Goal: Task Accomplishment & Management: Complete application form

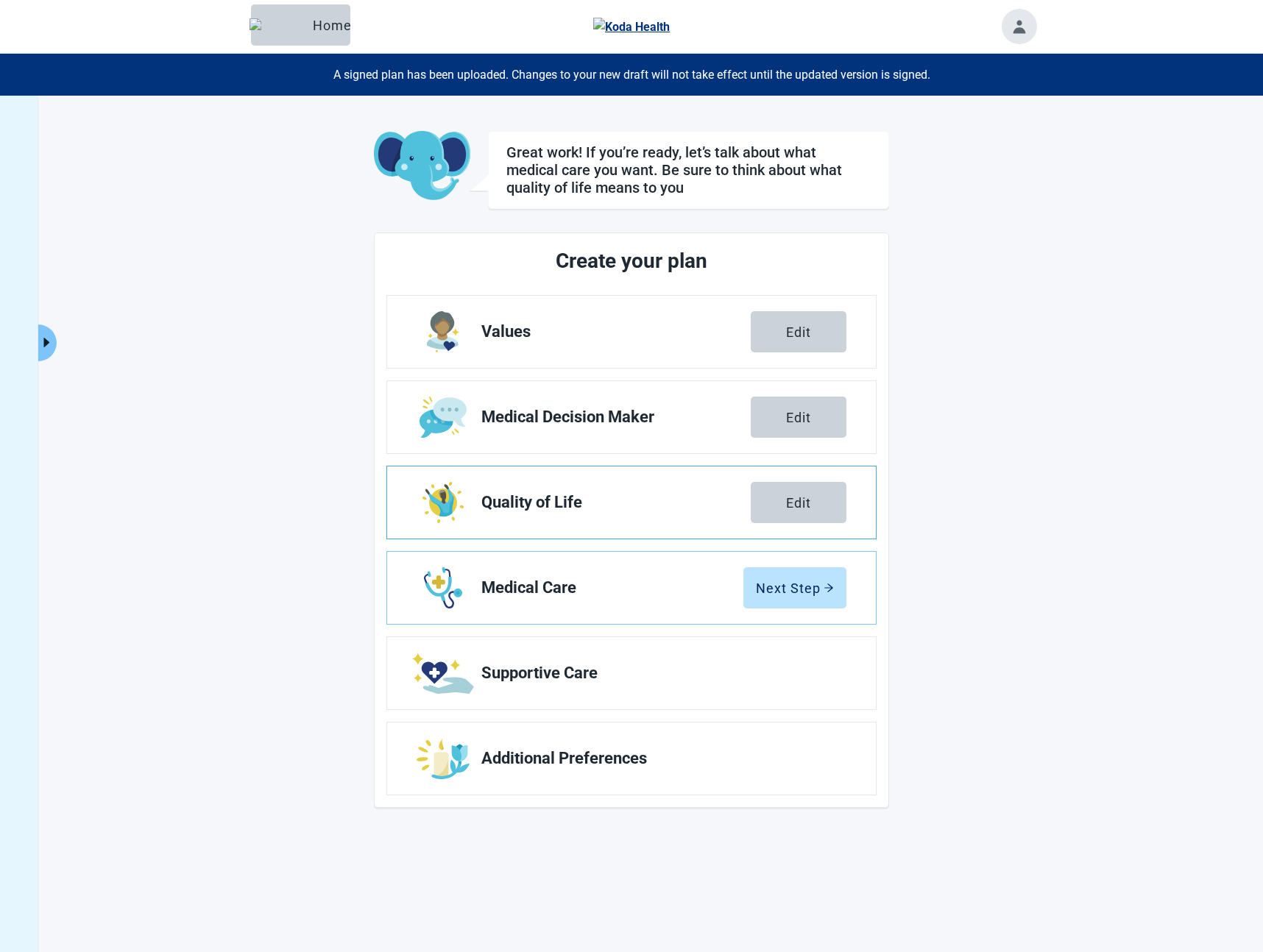
click at [604, 513] on link "Quality of Life Edit" at bounding box center [631, 502] width 489 height 72
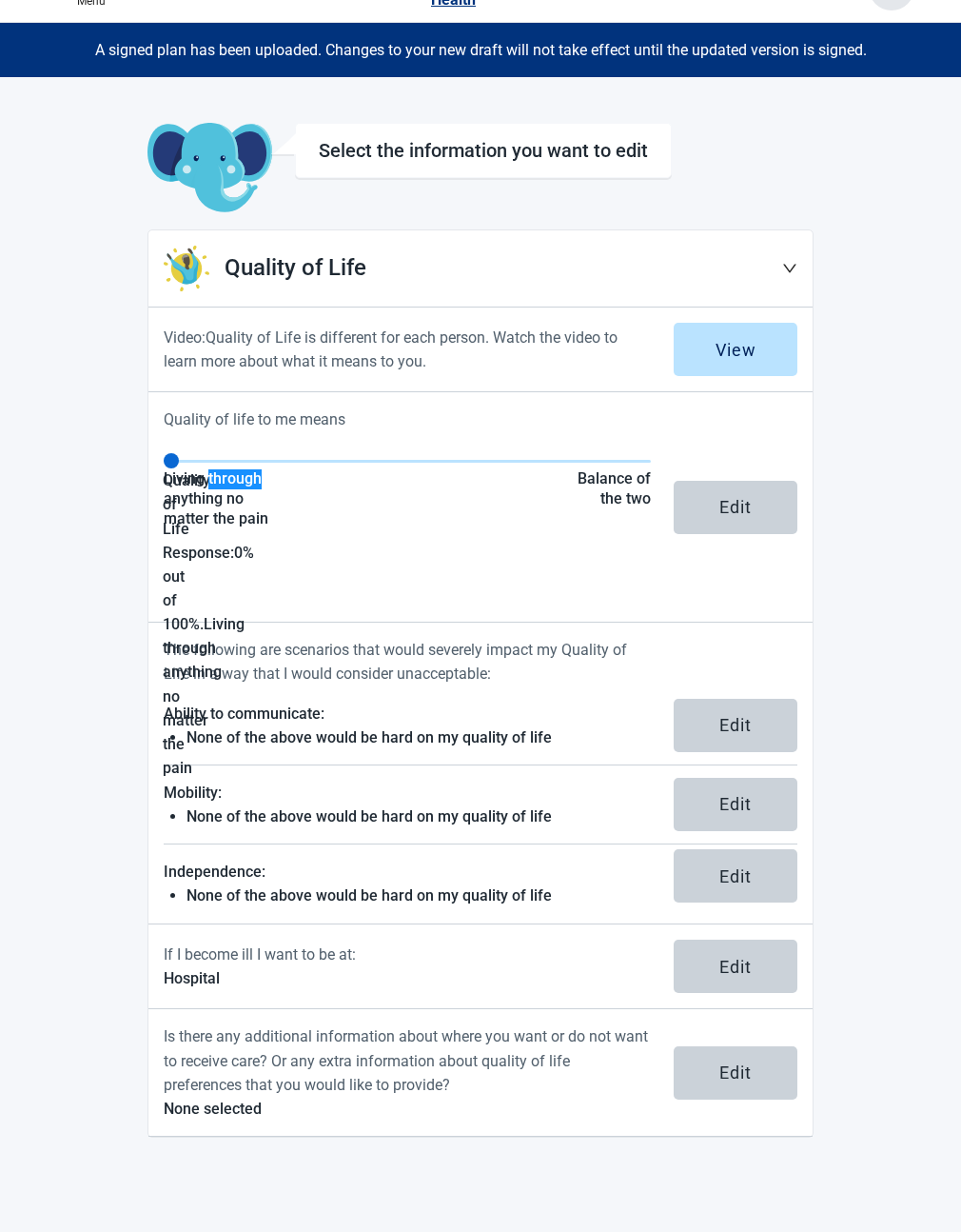
scroll to position [78, 0]
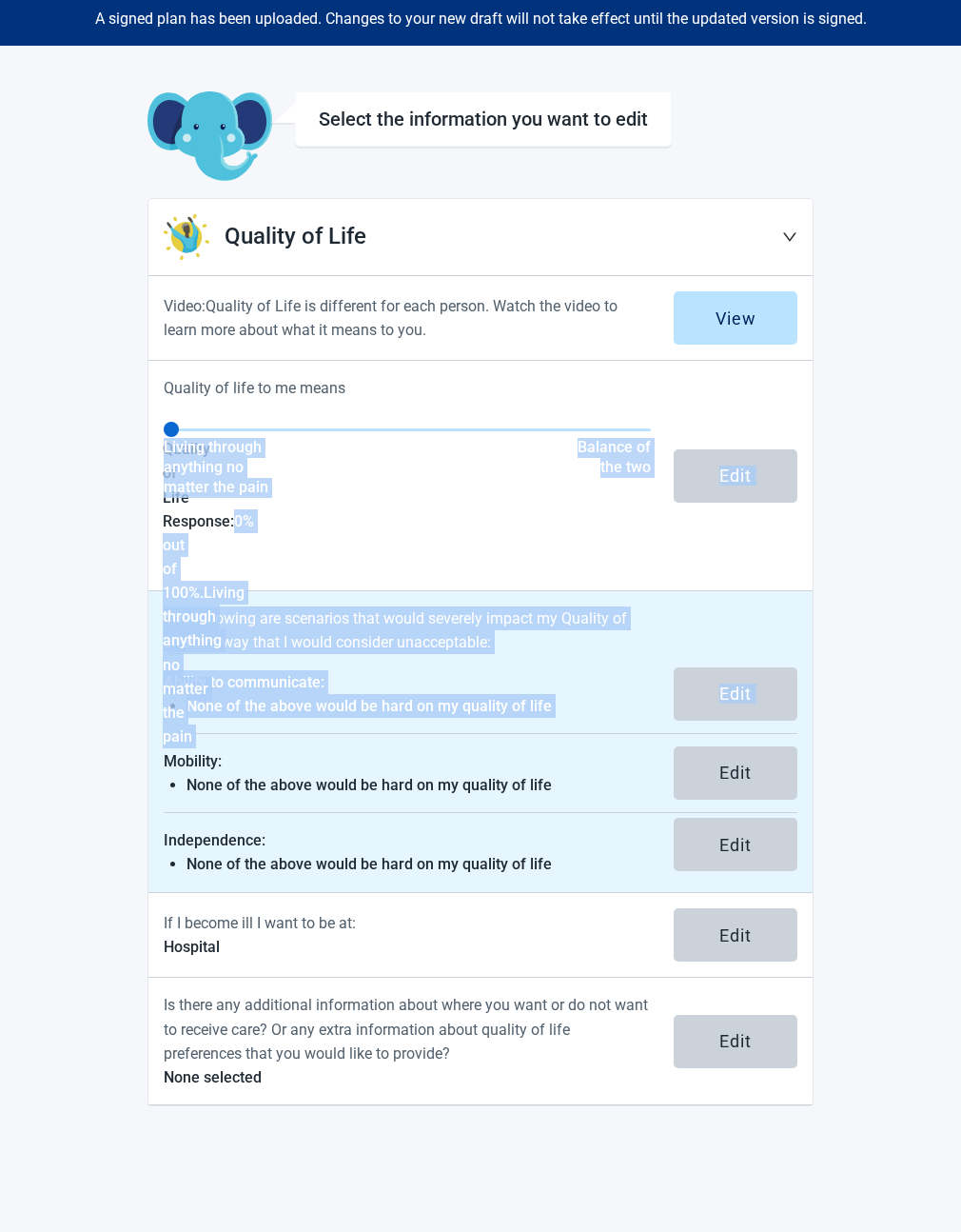
drag, startPoint x: 165, startPoint y: 537, endPoint x: 220, endPoint y: 743, distance: 213.2
click at [220, 743] on section "Quality of Life Video: Quality of Life is different for each person. Watch the …" at bounding box center [480, 652] width 667 height 909
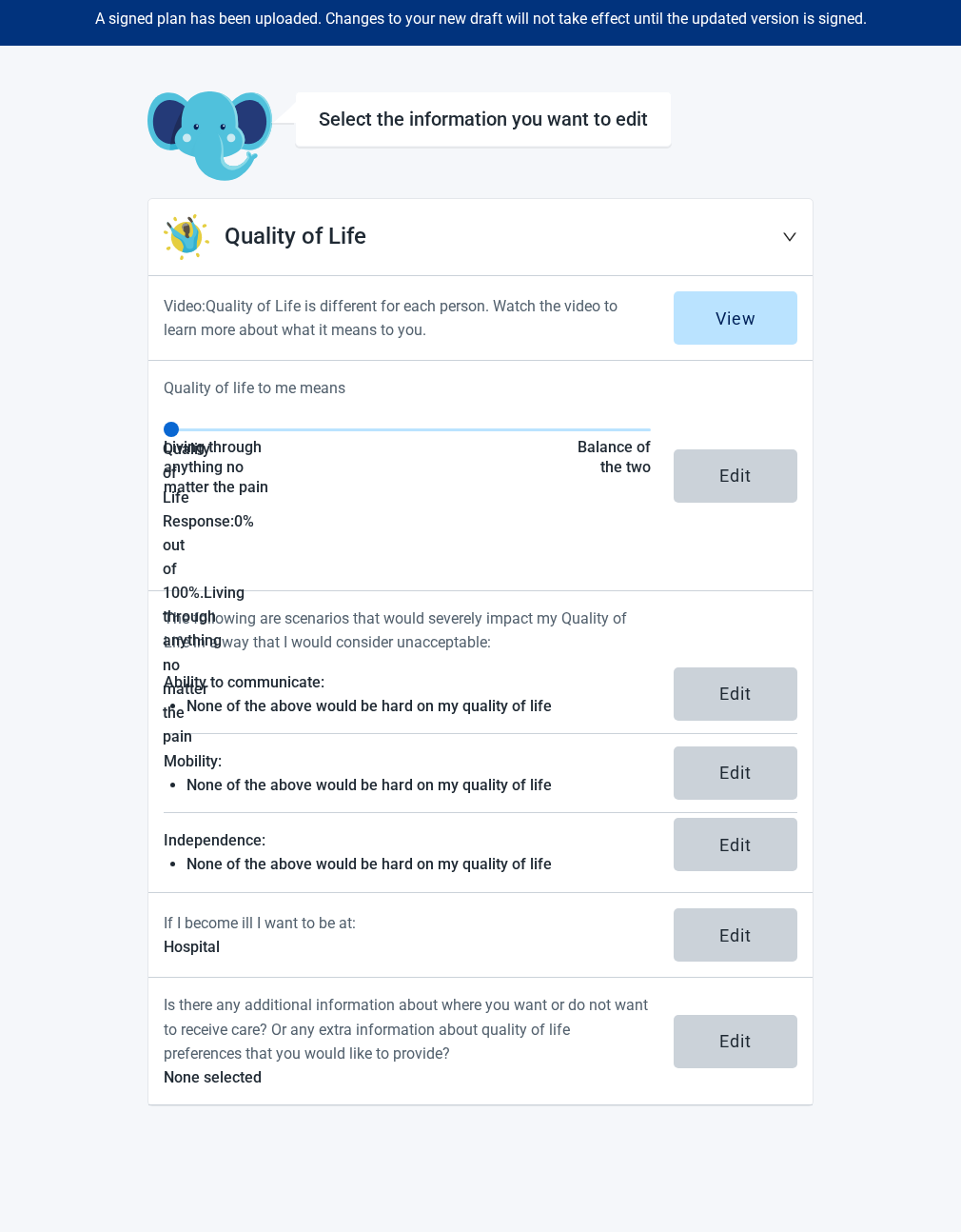
click at [123, 471] on main "Select the information you want to edit Quality of Life Video: Quality of Life …" at bounding box center [480, 599] width 913 height 1015
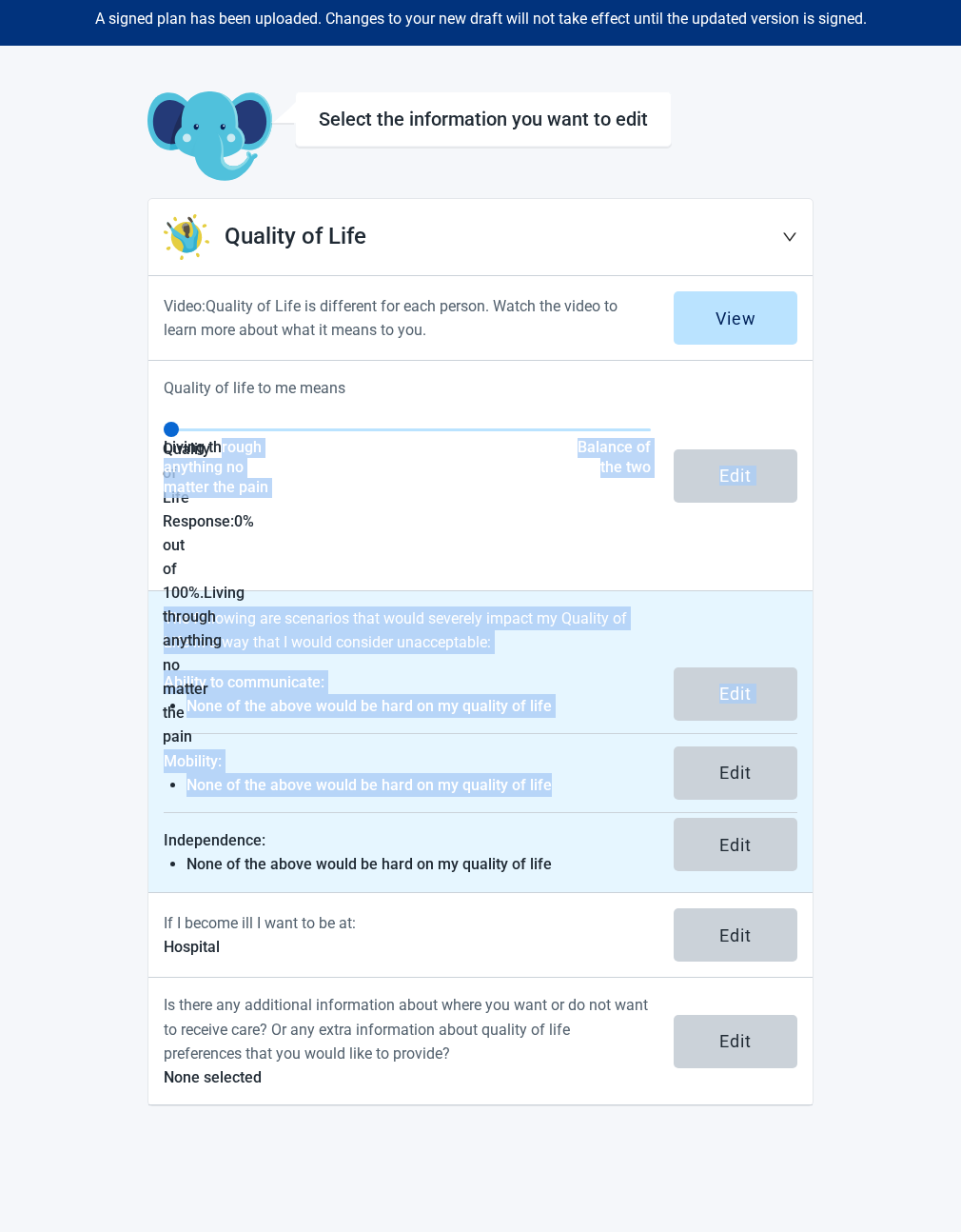
drag, startPoint x: 222, startPoint y: 448, endPoint x: 232, endPoint y: 735, distance: 287.2
click at [256, 800] on section "Quality of Life Video: Quality of Life is different for each person. Watch the …" at bounding box center [480, 652] width 667 height 909
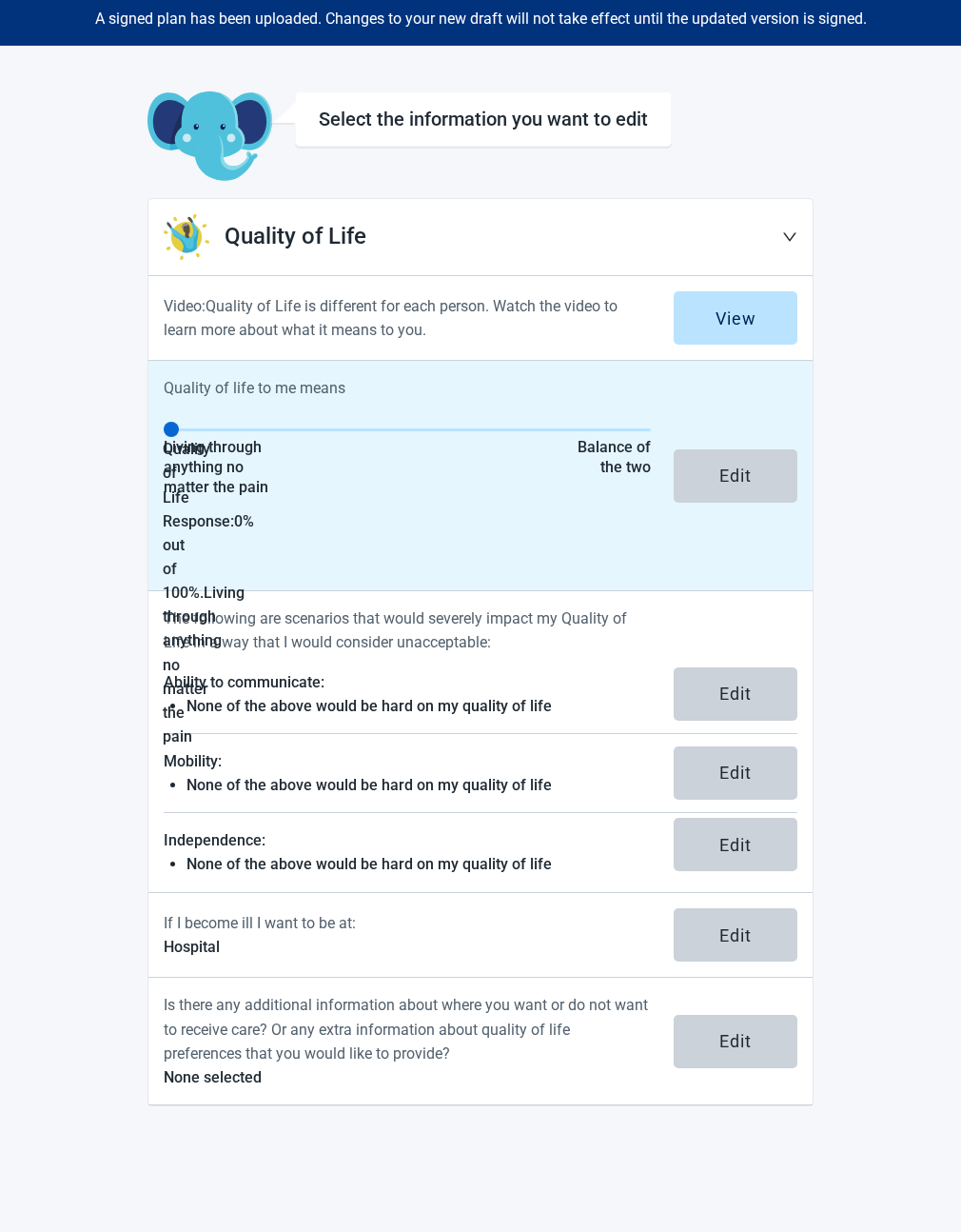
click at [154, 514] on div "Quality of life to me means Quality of Life Response: 0 % out of 100%. Living t…" at bounding box center [480, 476] width 665 height 231
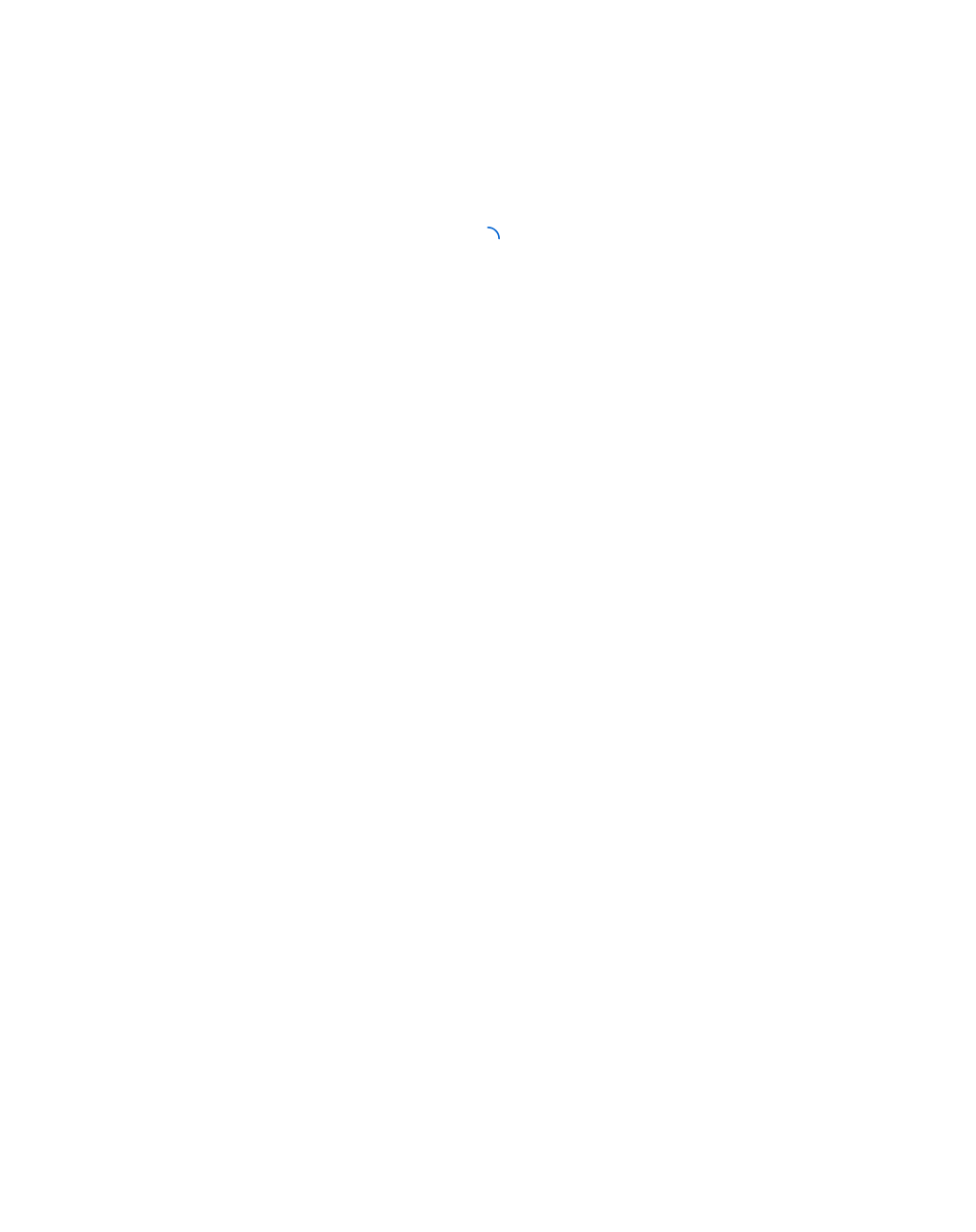
drag, startPoint x: 154, startPoint y: 514, endPoint x: 181, endPoint y: 522, distance: 28.2
click at [181, 522] on div "Skip to main content Menu Home A signed plan has been uploaded. Changes to your…" at bounding box center [488, 616] width 976 height 1232
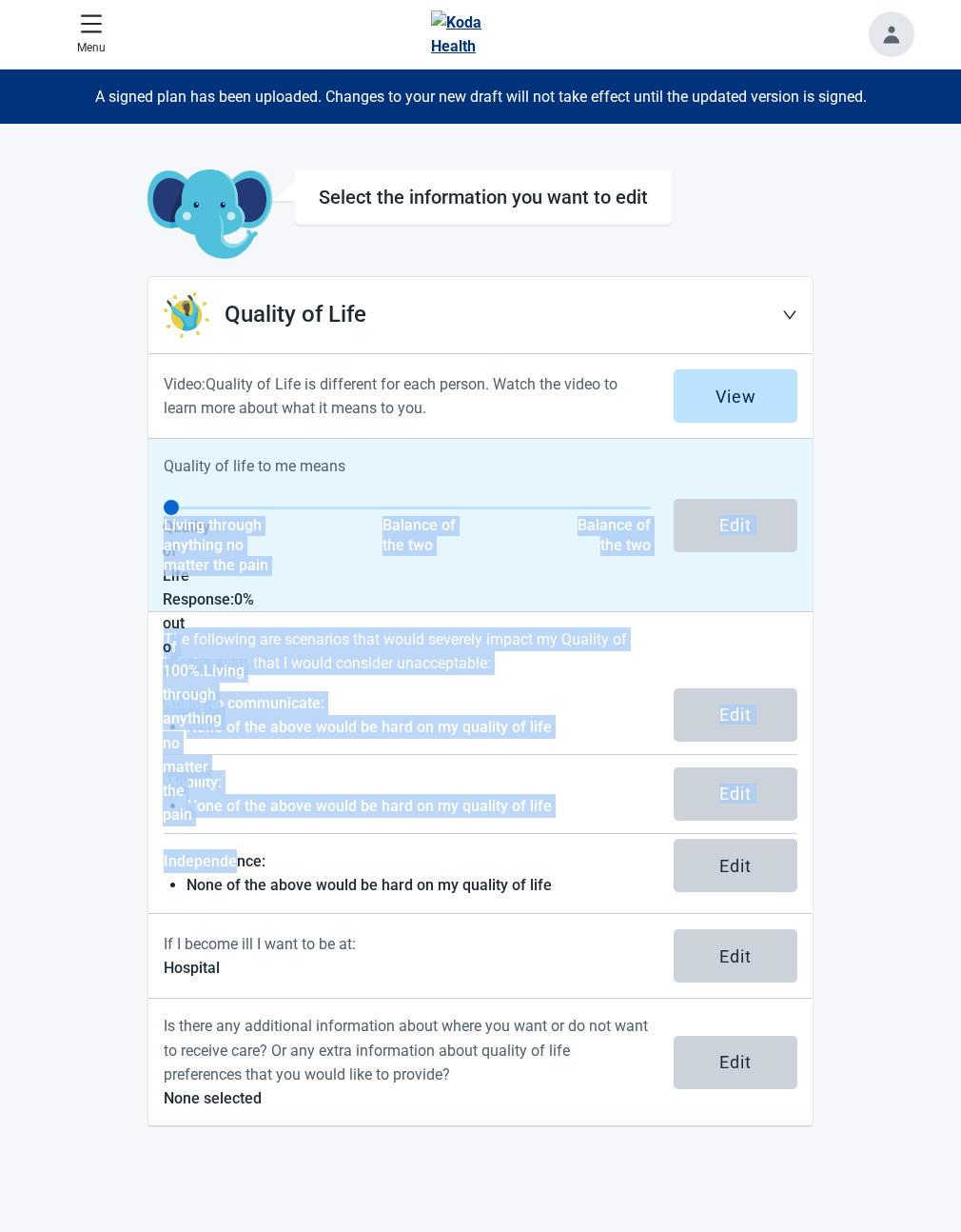
drag, startPoint x: 232, startPoint y: 864, endPoint x: 173, endPoint y: 678, distance: 195.1
click at [173, 678] on section "Quality of Life Video: Quality of Life is different for each person. Watch the …" at bounding box center [480, 702] width 667 height 851
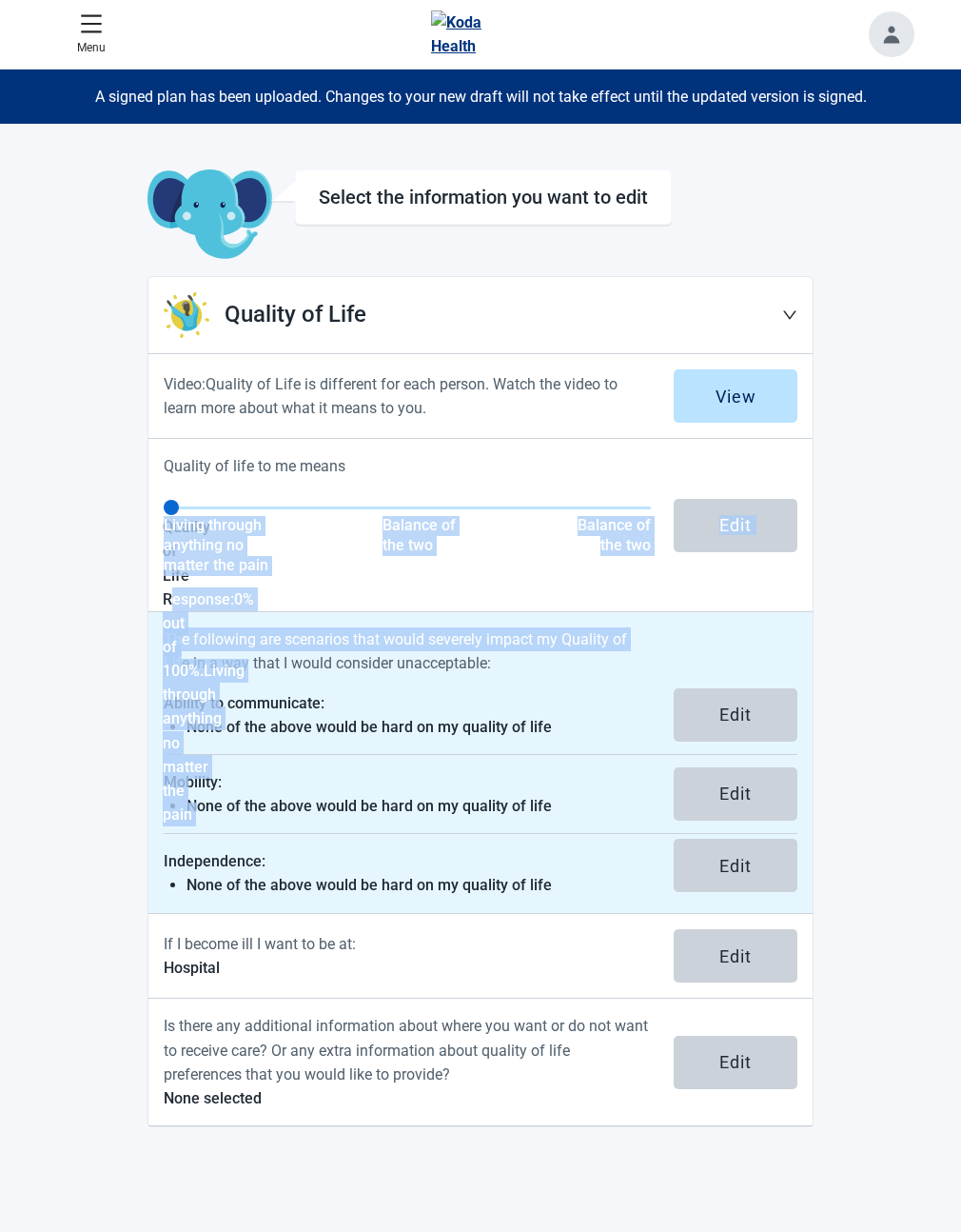
drag, startPoint x: 174, startPoint y: 595, endPoint x: 182, endPoint y: 665, distance: 70.5
click at [182, 665] on section "Quality of Life Video: Quality of Life is different for each person. Watch the …" at bounding box center [480, 702] width 667 height 851
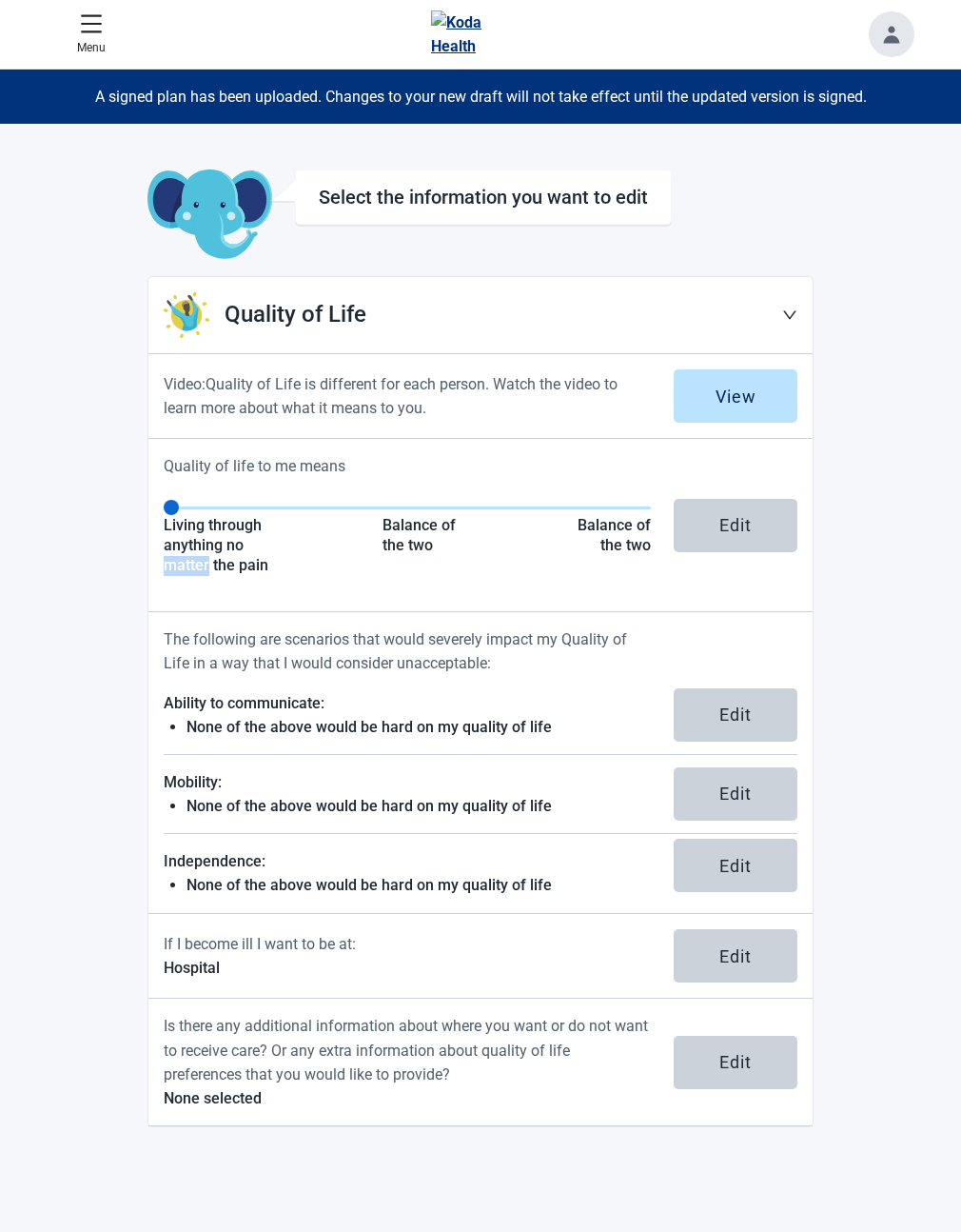
click at [709, 541] on button "Edit" at bounding box center [735, 525] width 124 height 54
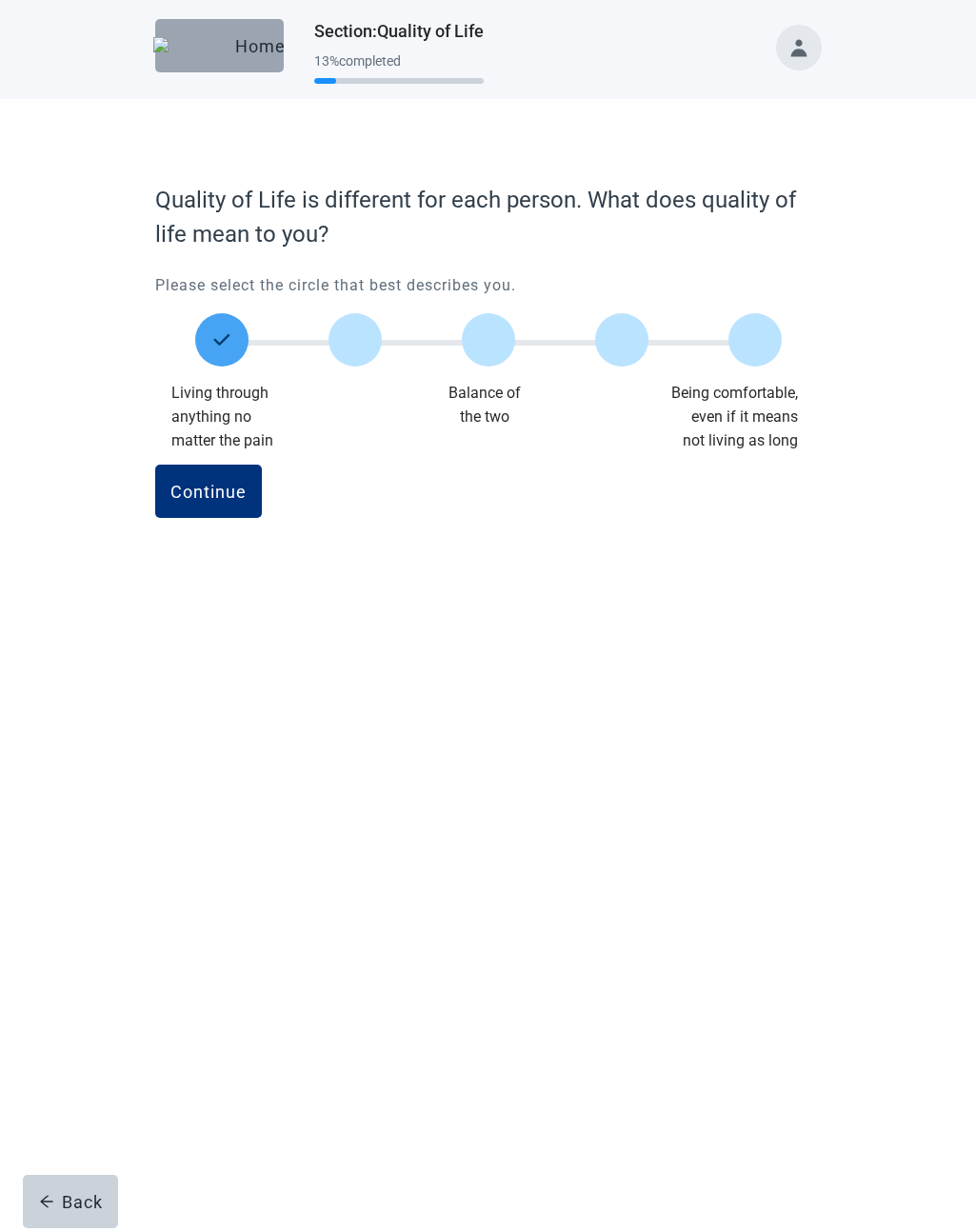
click at [218, 59] on button "Home" at bounding box center [220, 46] width 129 height 54
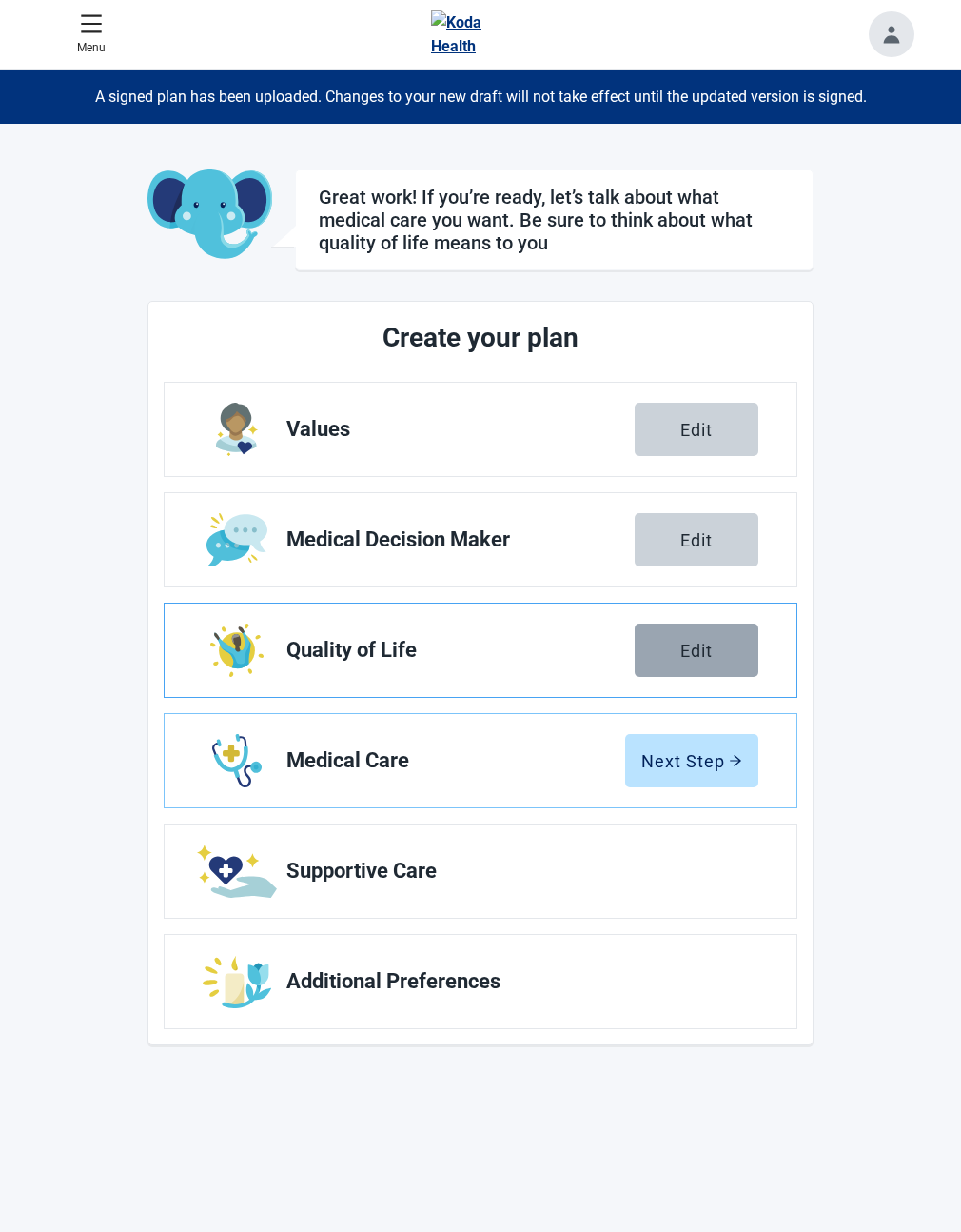
click at [685, 643] on div "Edit" at bounding box center [696, 650] width 33 height 19
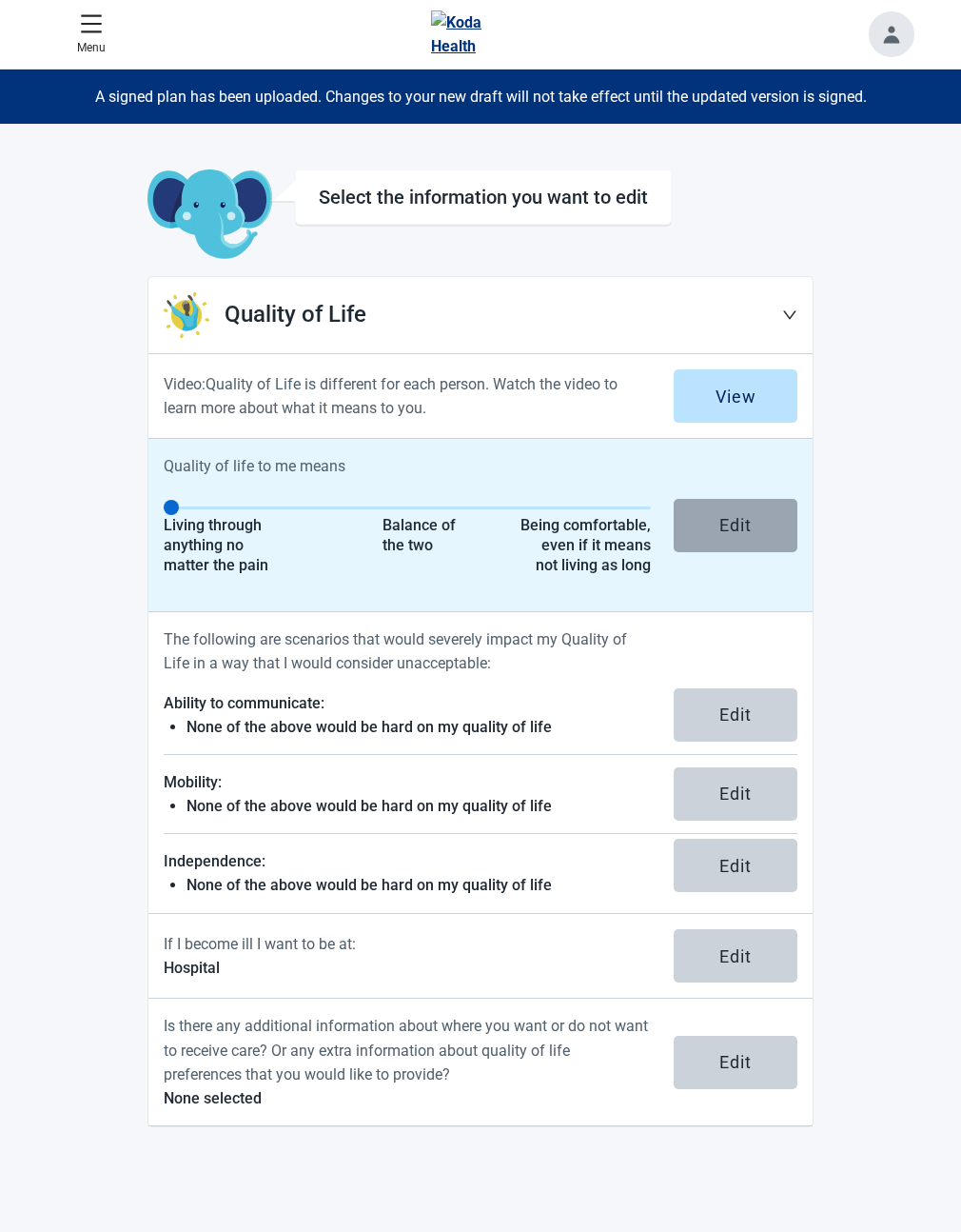
click at [725, 516] on div "Edit" at bounding box center [735, 525] width 33 height 19
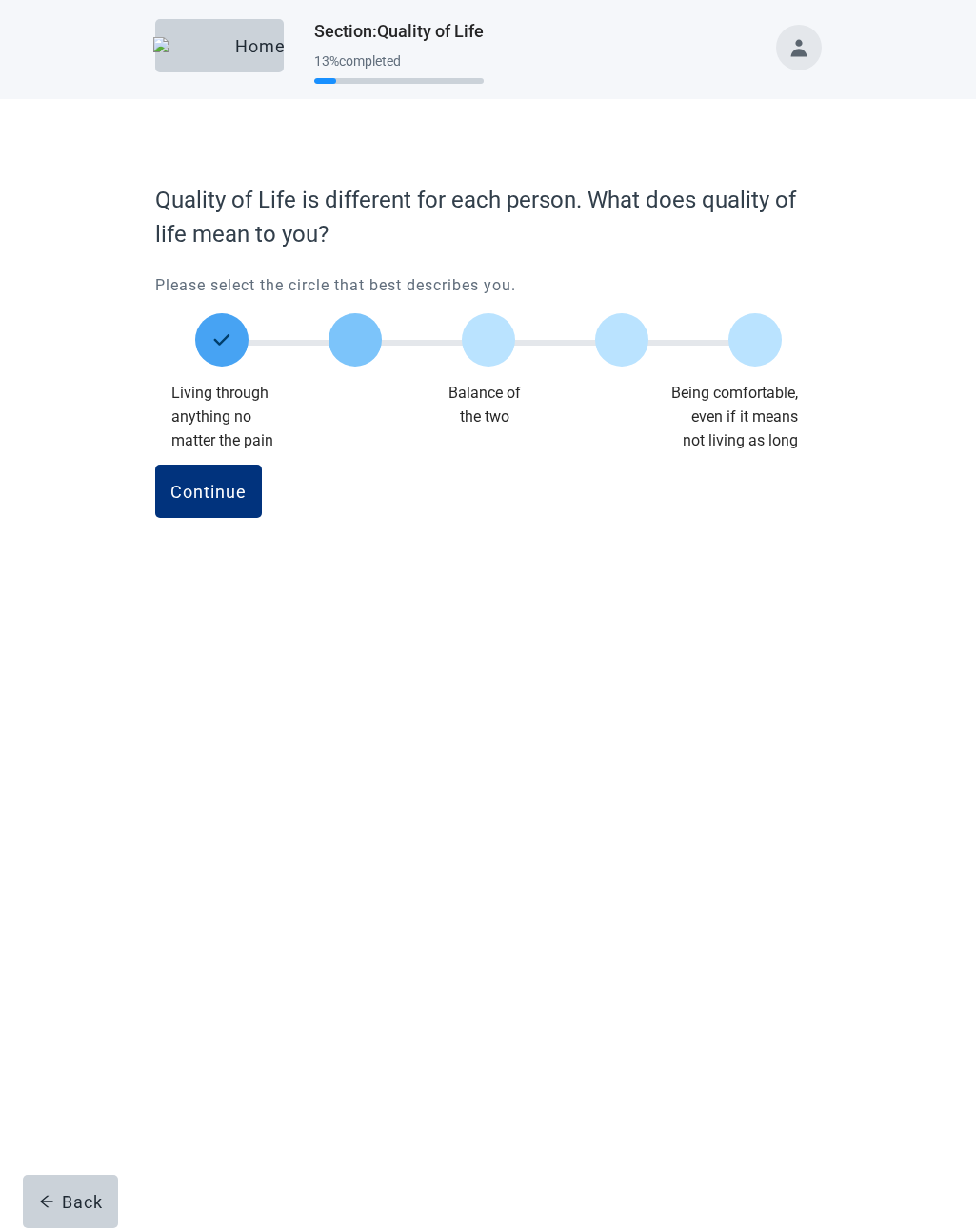
click at [345, 344] on label "Main content" at bounding box center [355, 340] width 54 height 54
click at [486, 332] on label "Main content" at bounding box center [488, 340] width 54 height 54
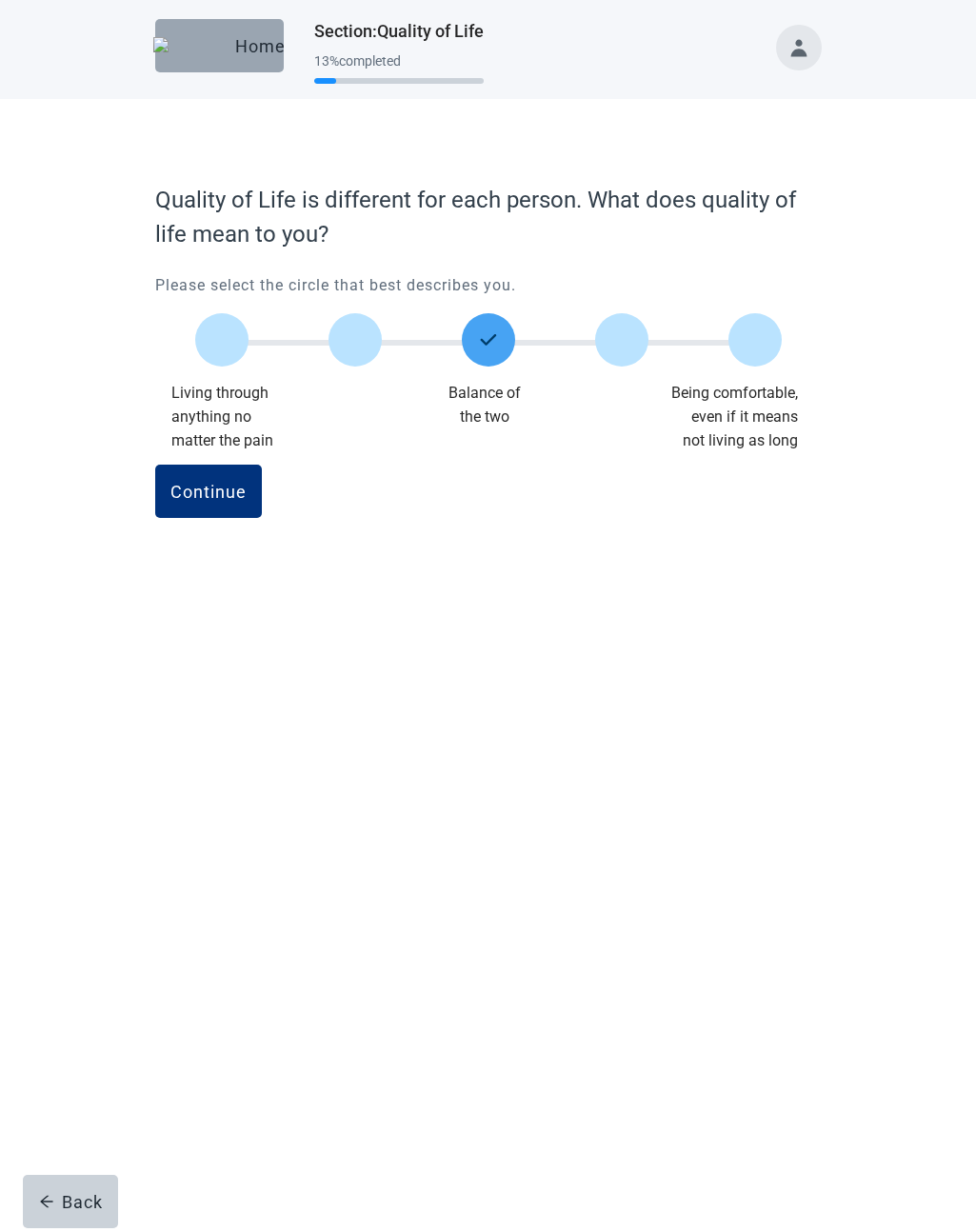
click at [231, 48] on div "Home" at bounding box center [219, 46] width 98 height 19
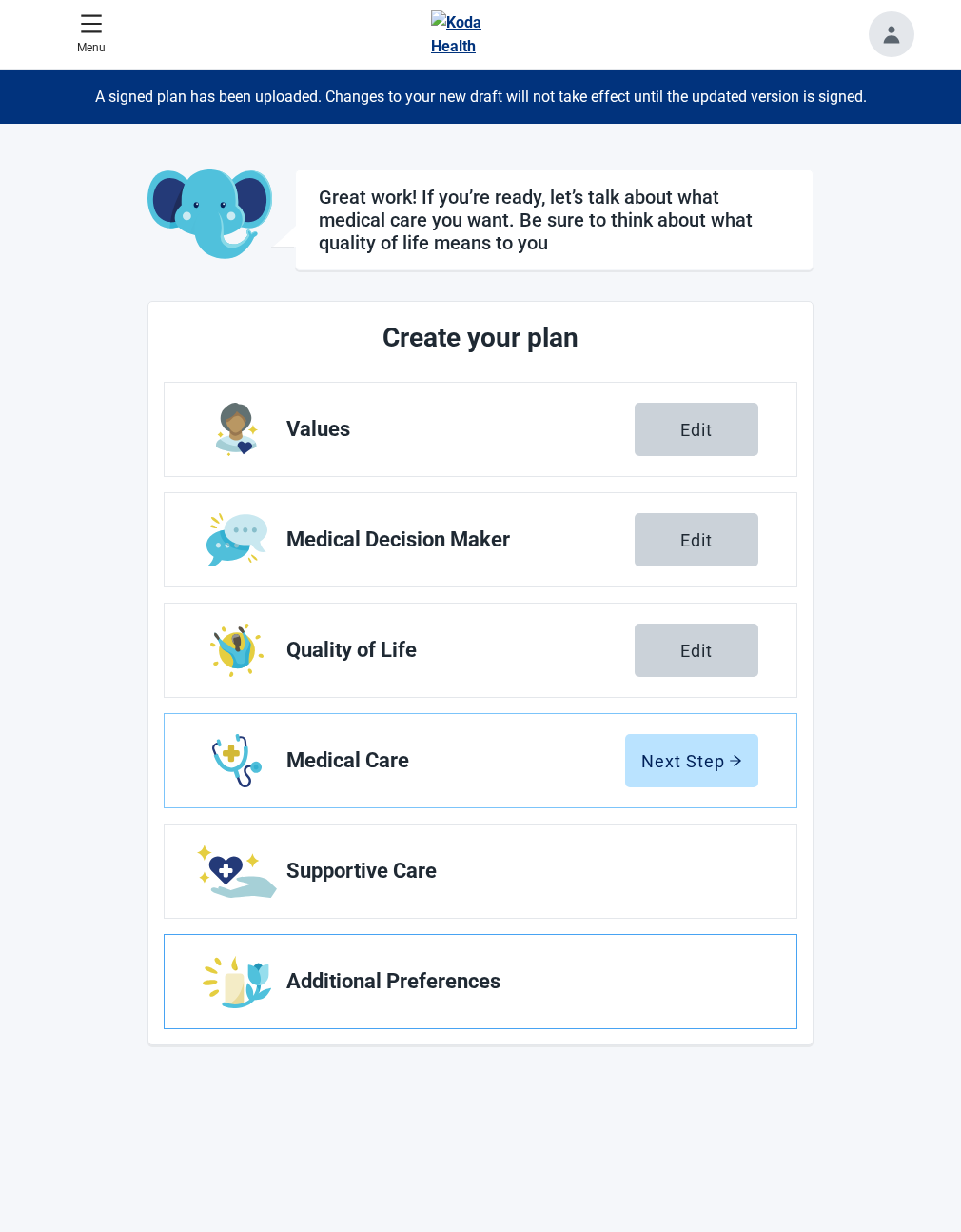
click at [378, 973] on span "Additional Preferences" at bounding box center [514, 981] width 457 height 23
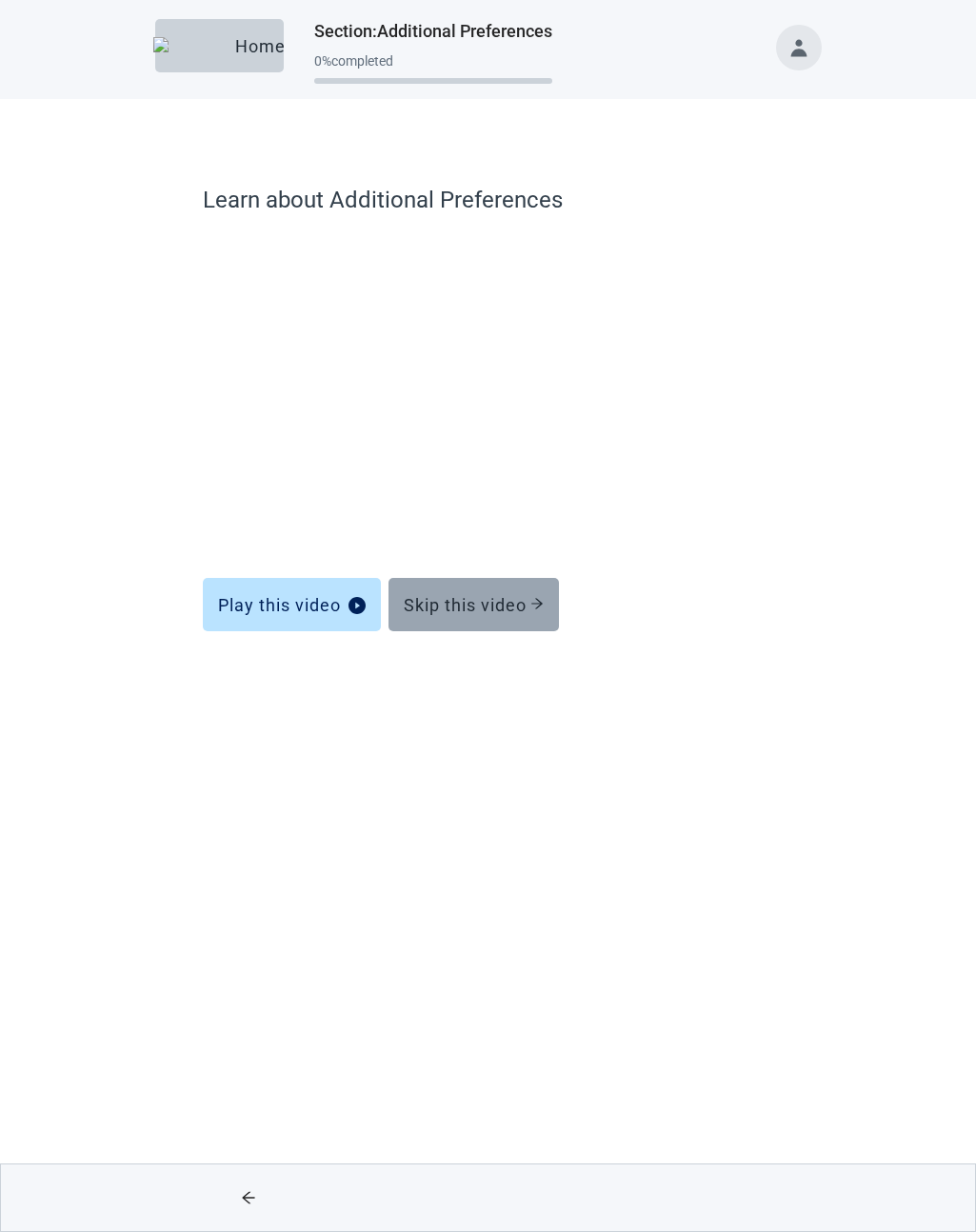
click at [470, 604] on div "Skip this video" at bounding box center [473, 604] width 140 height 19
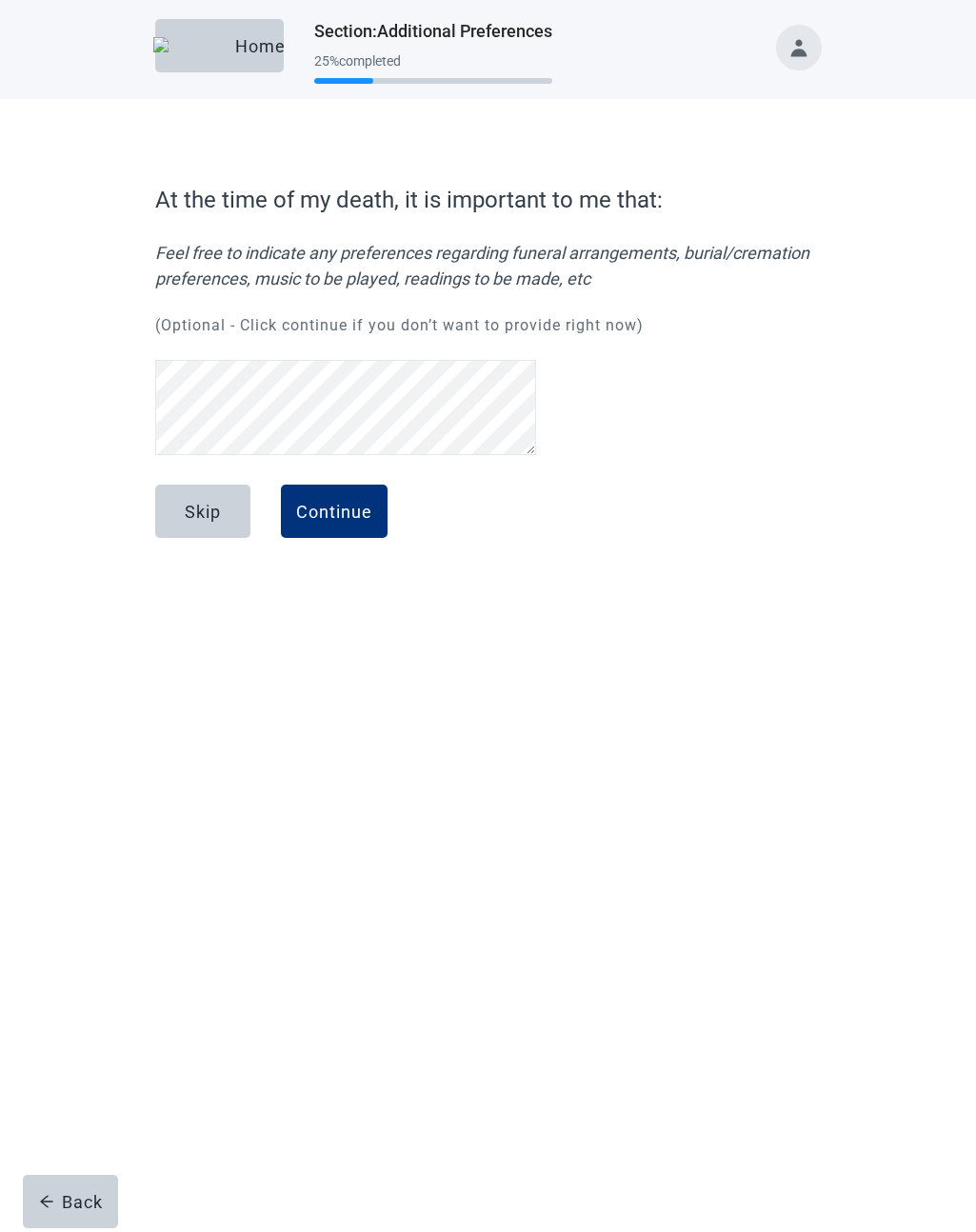
click at [470, 580] on div "Skip Continue" at bounding box center [488, 532] width 667 height 95
click at [185, 504] on div "Skip" at bounding box center [202, 510] width 37 height 19
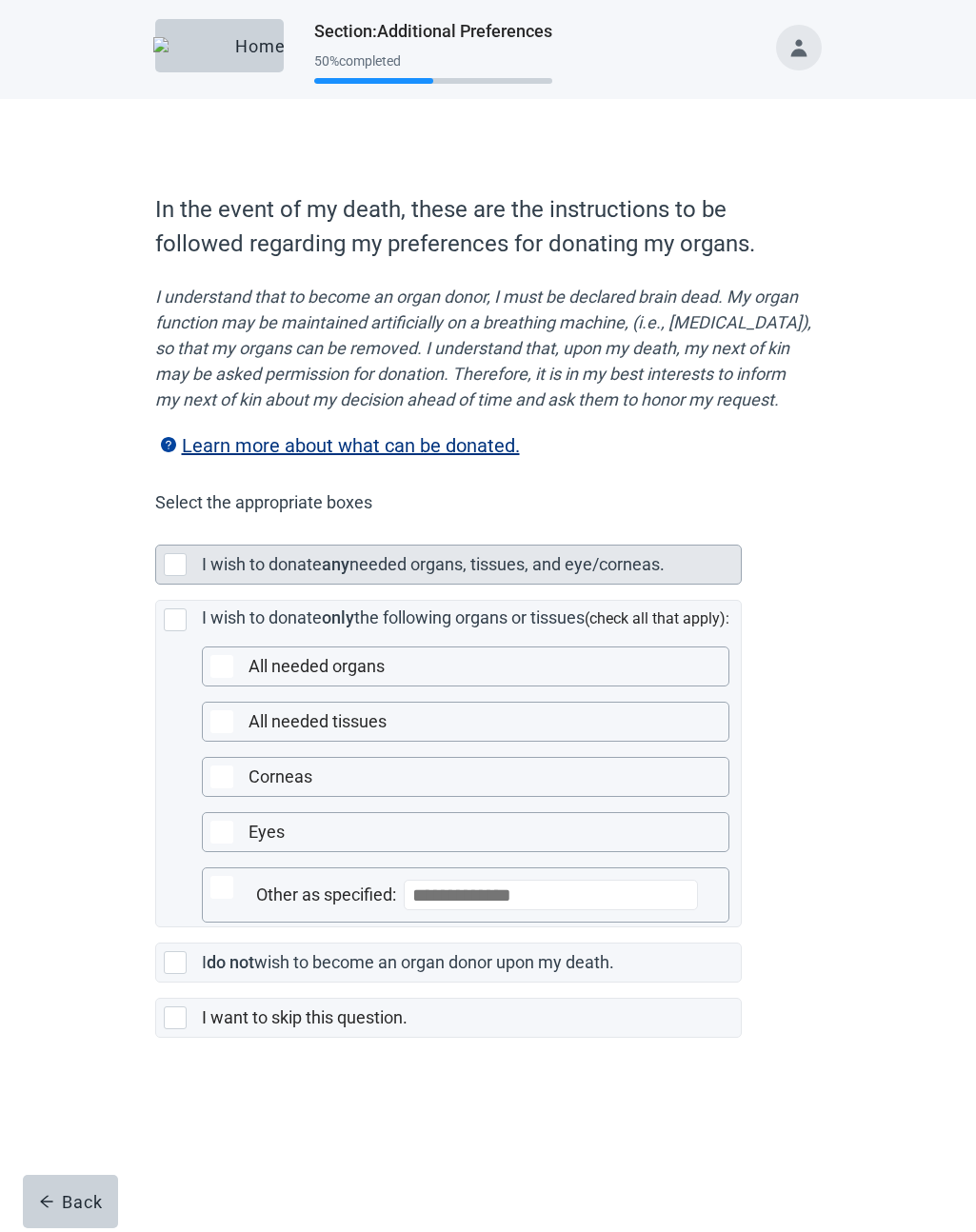
click at [207, 578] on div "I wish to donate any needed organs, tissues, and eye/corneas." at bounding box center [466, 564] width 527 height 27
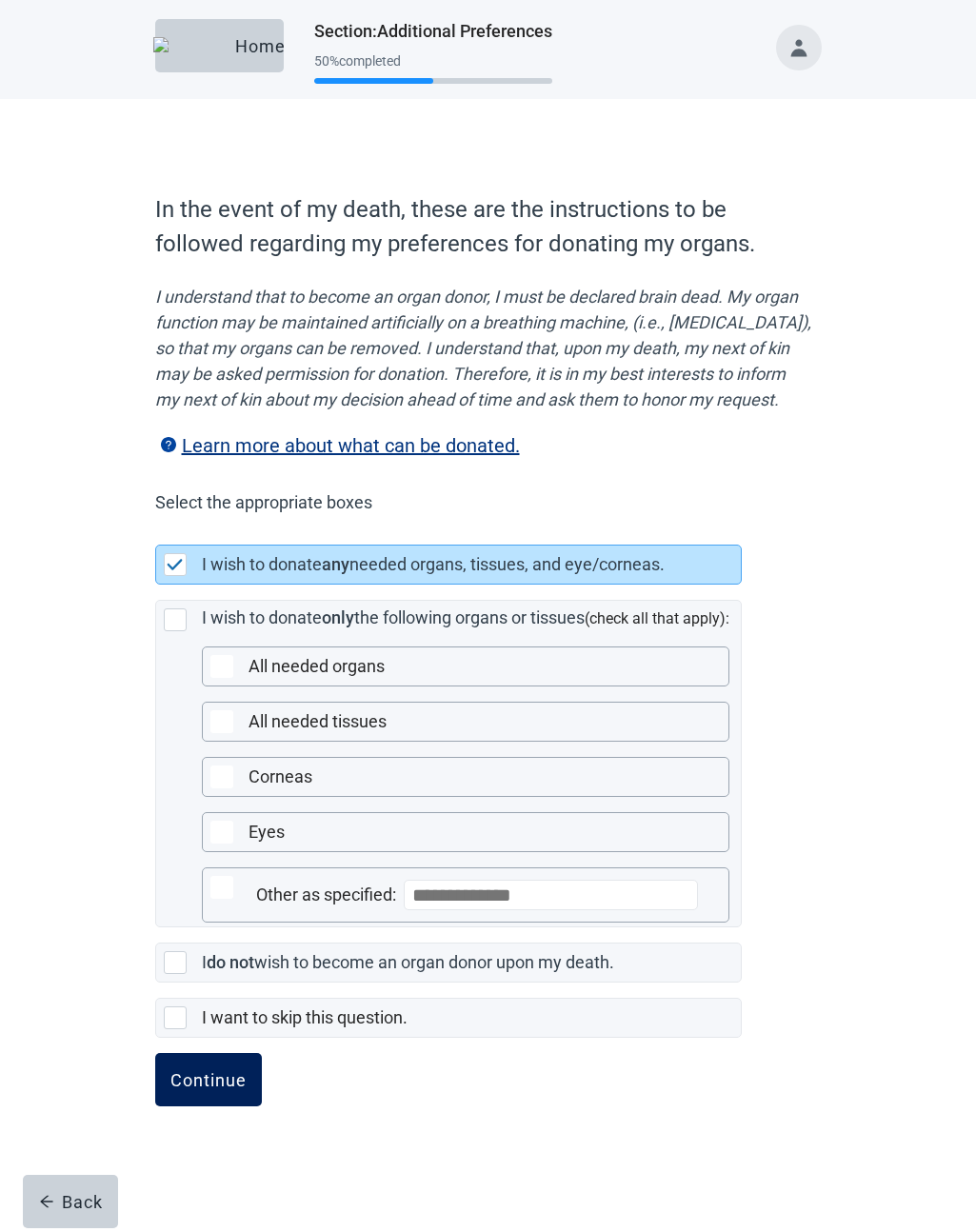
click at [211, 1106] on button "Continue" at bounding box center [209, 1080] width 107 height 54
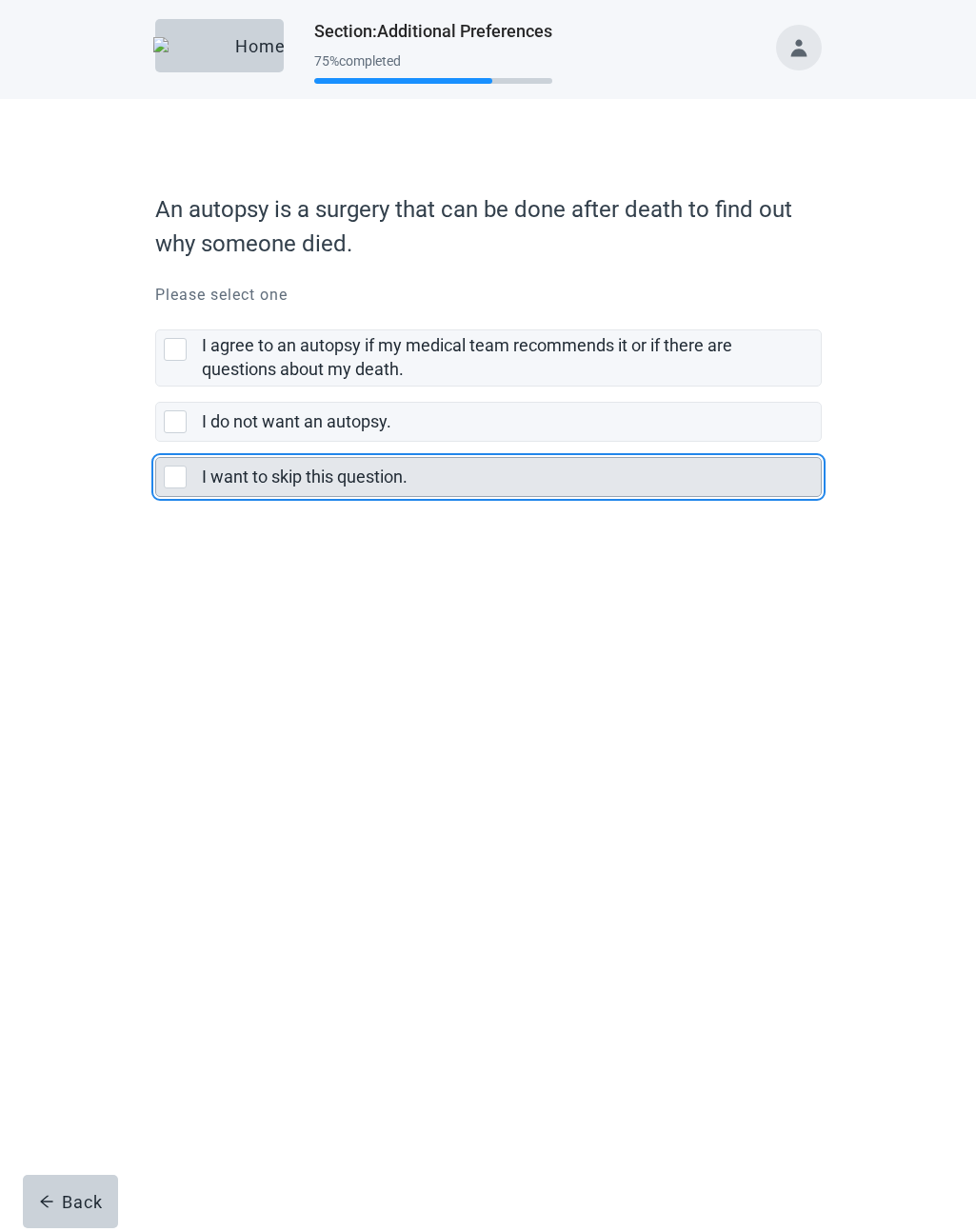
click at [289, 482] on label "I want to skip this question." at bounding box center [305, 477] width 206 height 20
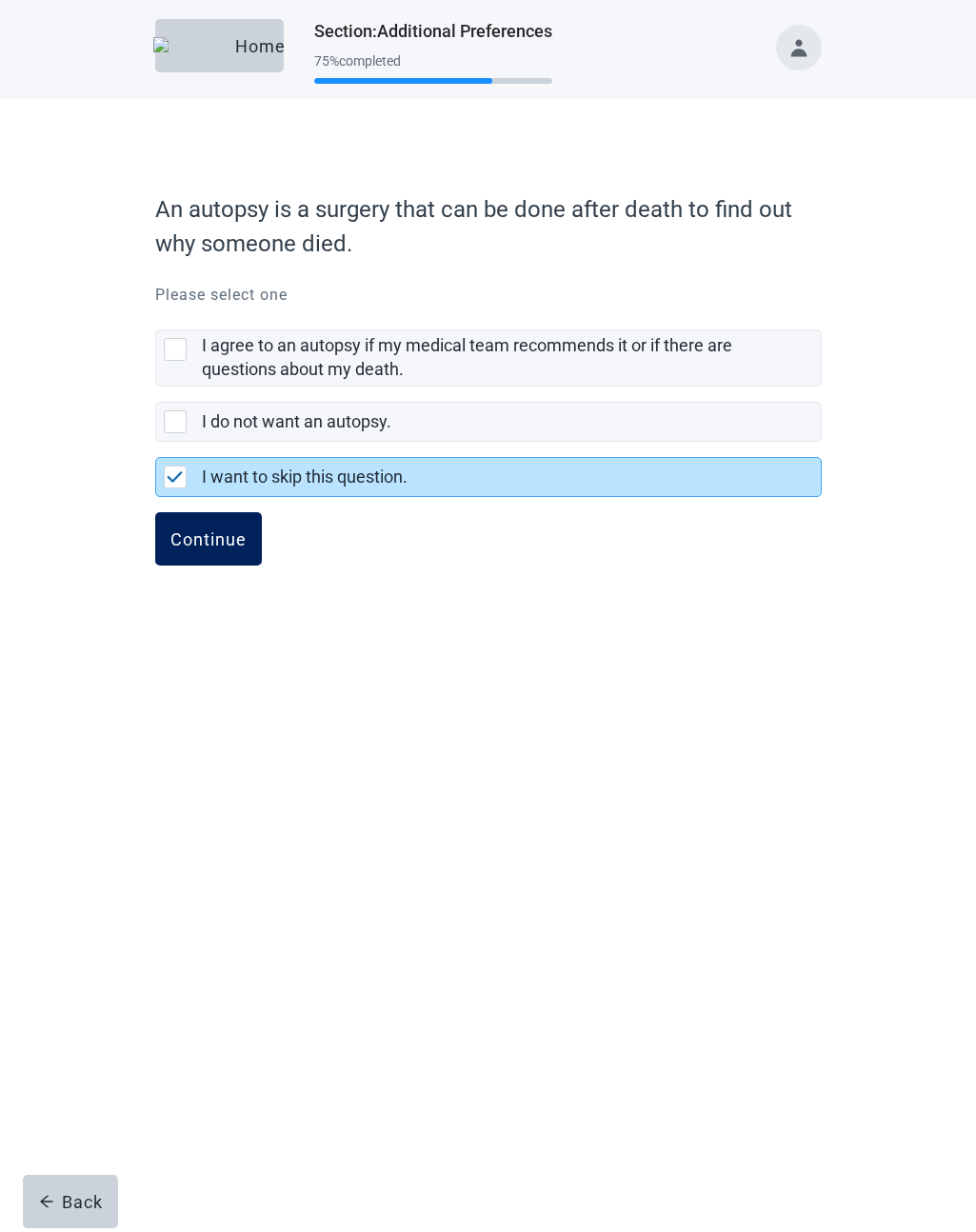
click at [221, 549] on button "Continue" at bounding box center [209, 539] width 107 height 54
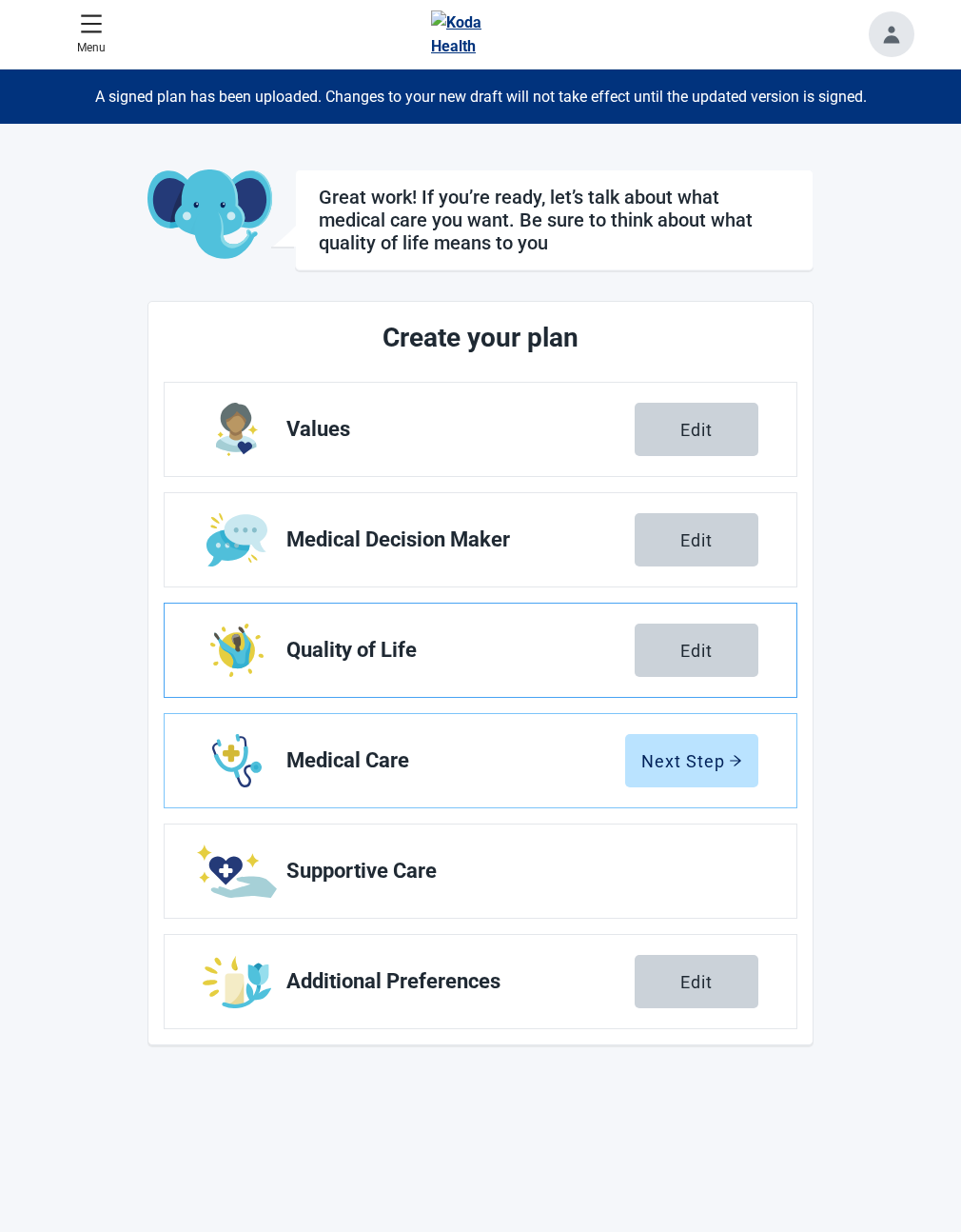
click at [395, 652] on span "Quality of Life" at bounding box center [461, 650] width 349 height 23
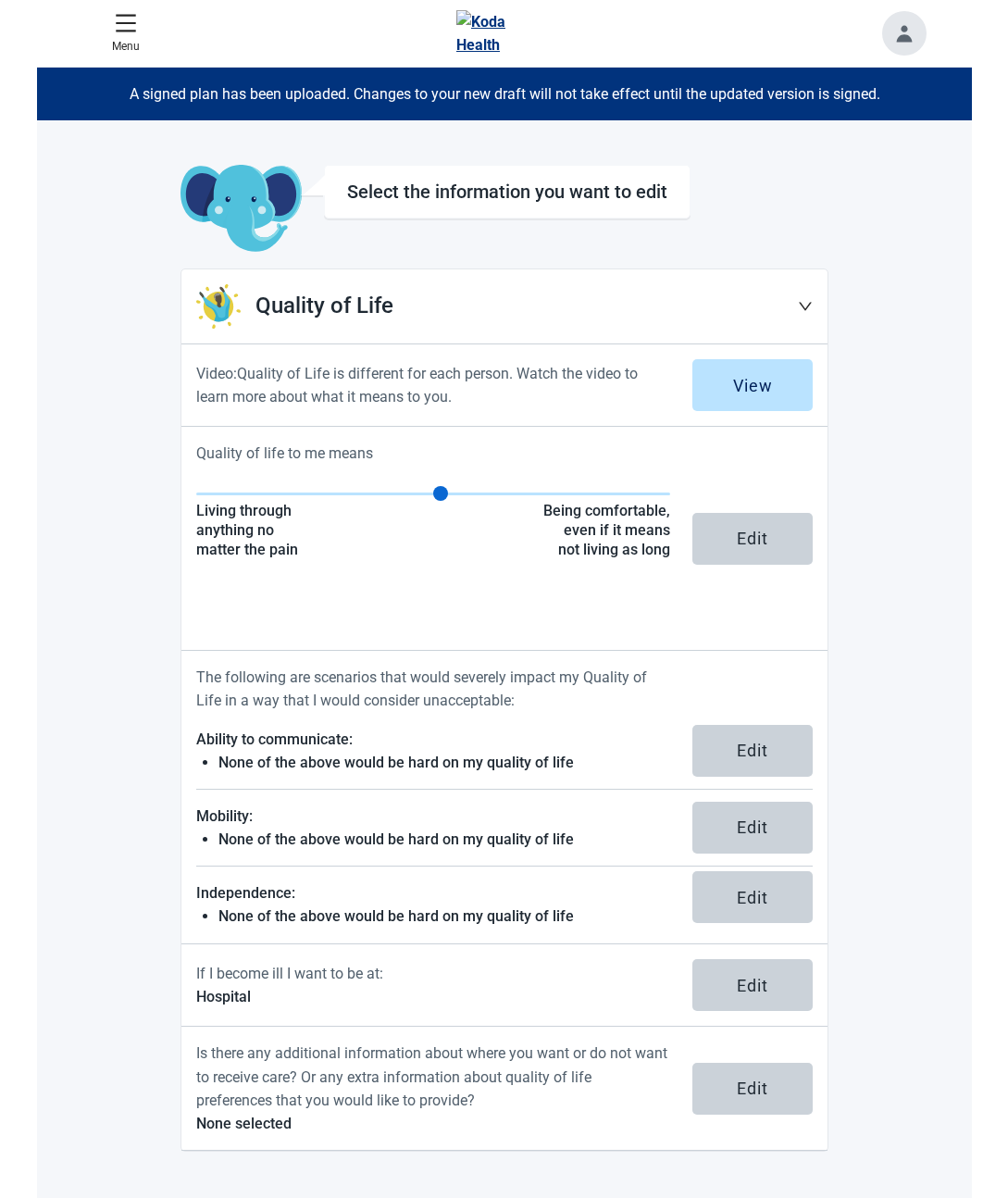
scroll to position [1, 0]
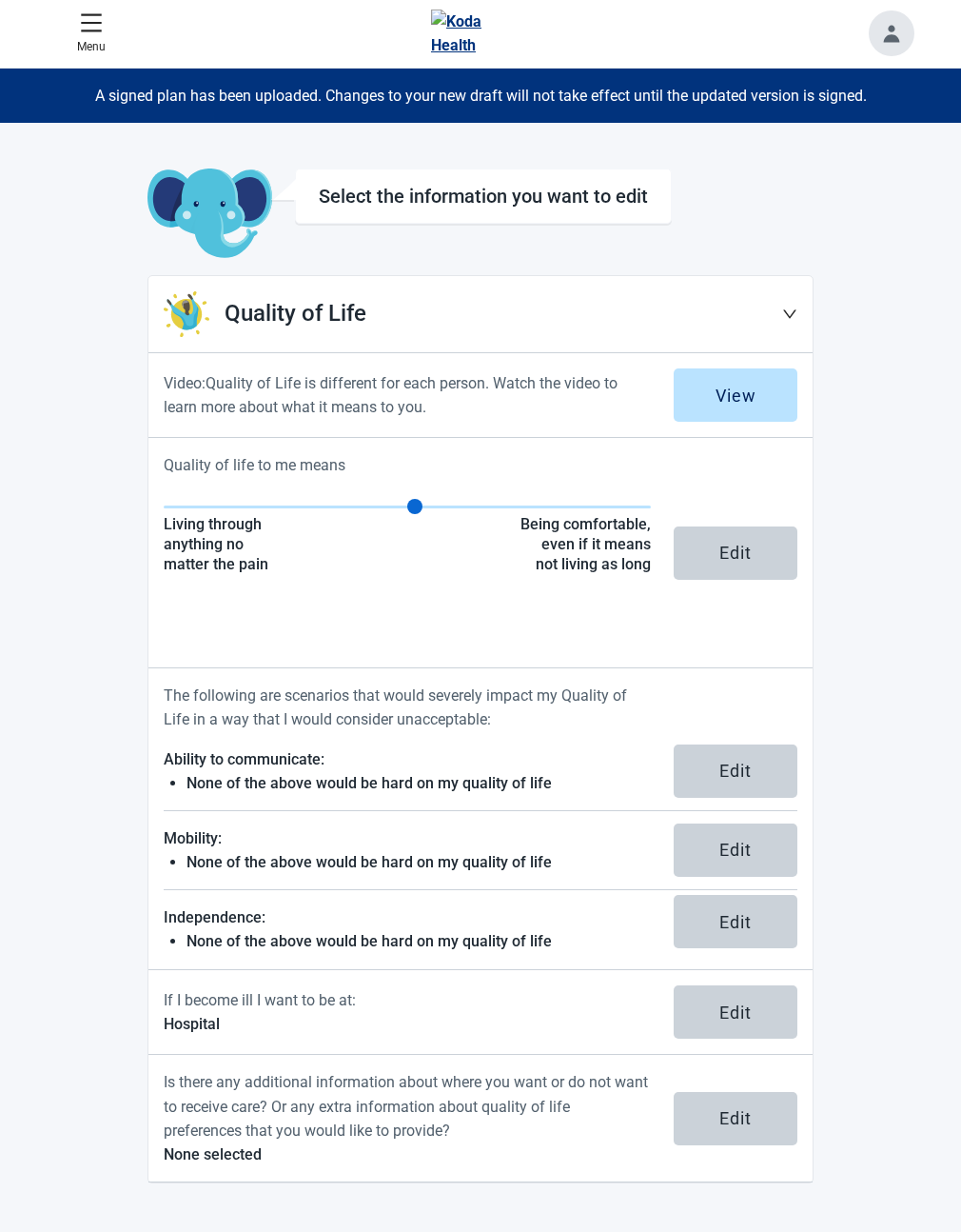
click at [960, 610] on html "Skip to main content Menu Home A signed plan has been uploaded. Changes to your…" at bounding box center [480, 615] width 961 height 1232
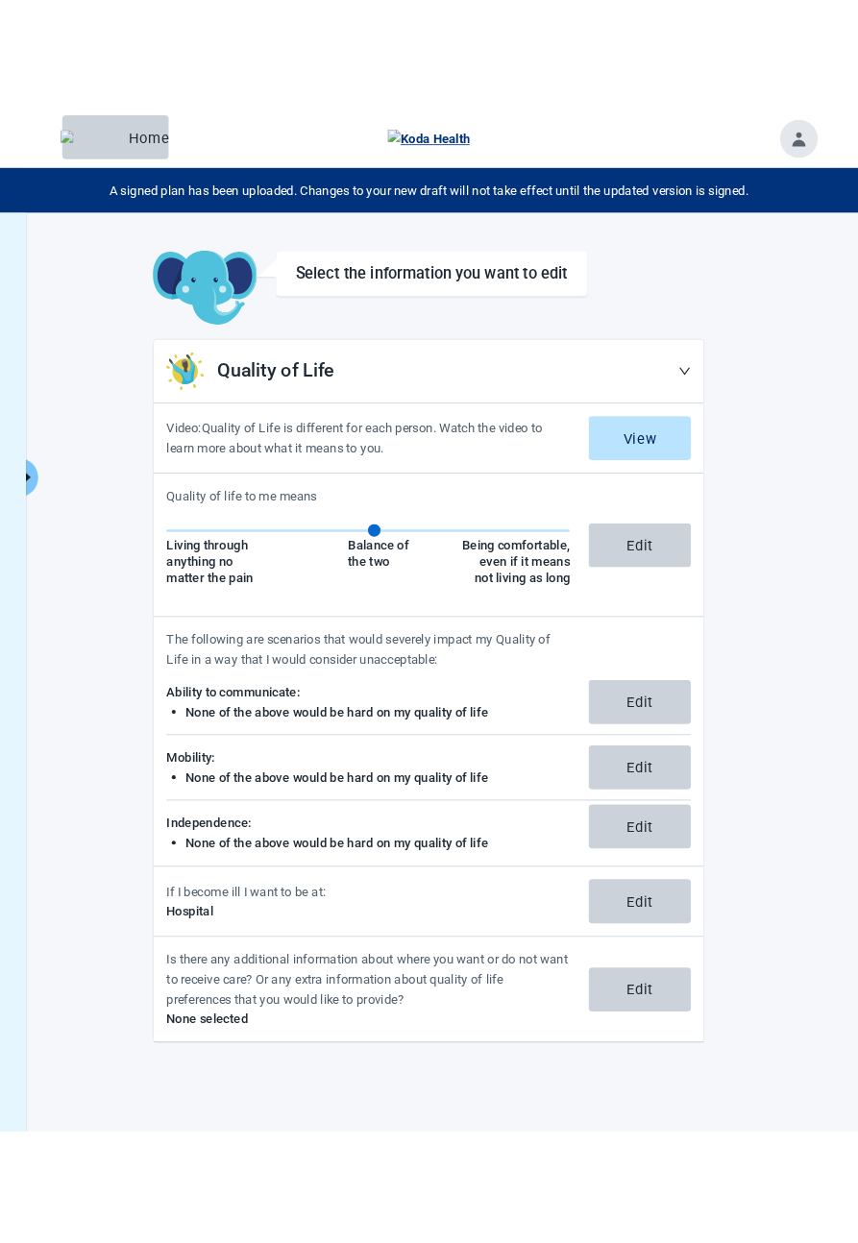
scroll to position [0, 0]
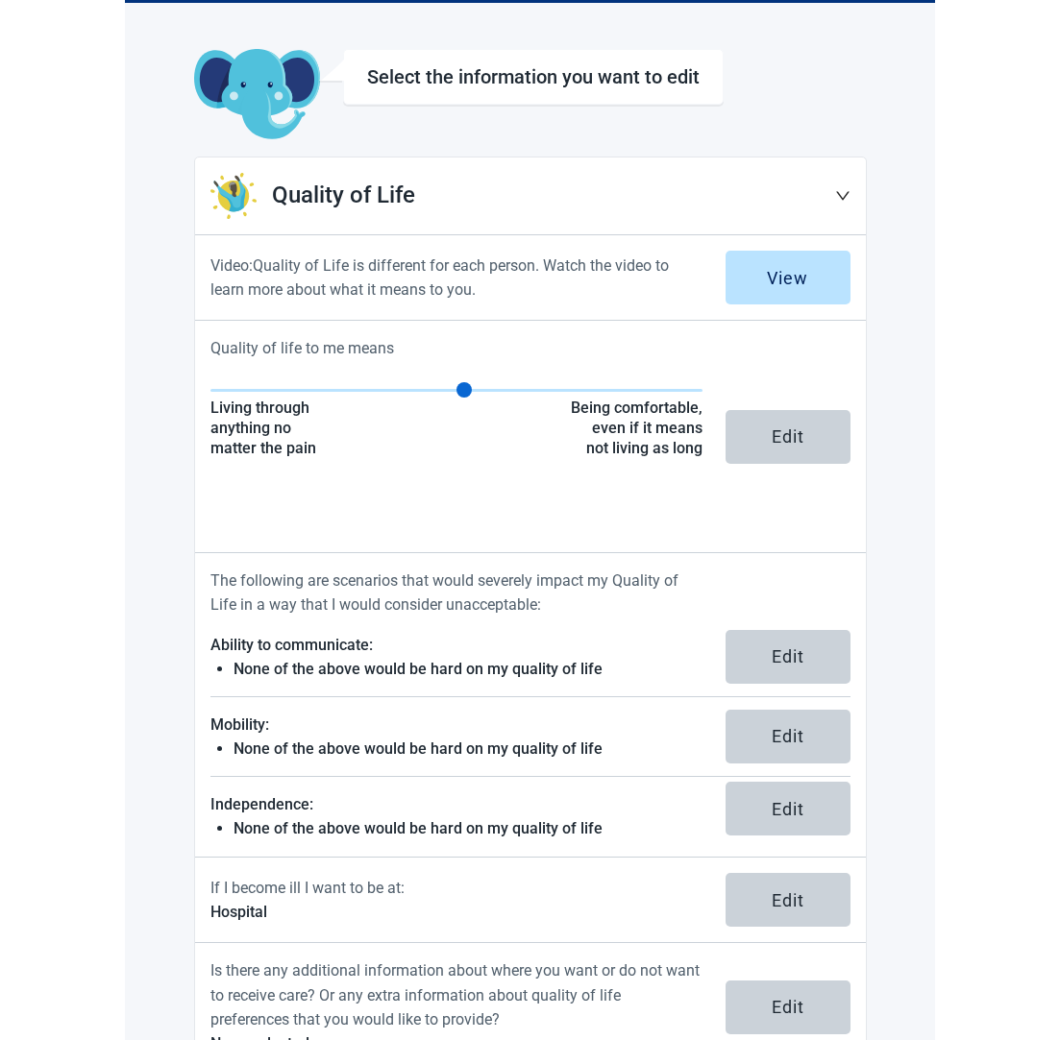
scroll to position [102, 0]
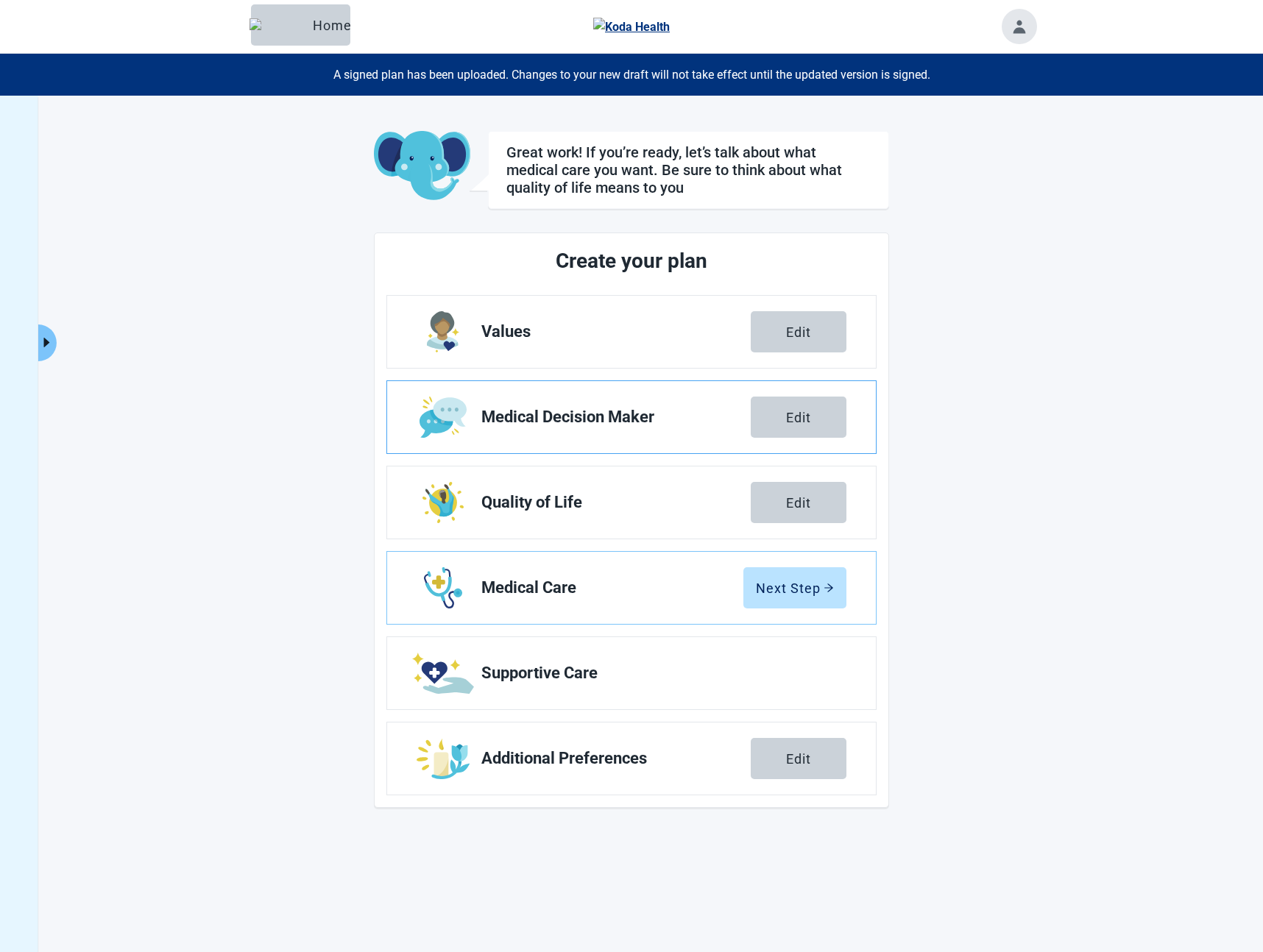
click at [633, 425] on span "Medical Decision Maker" at bounding box center [616, 417] width 270 height 18
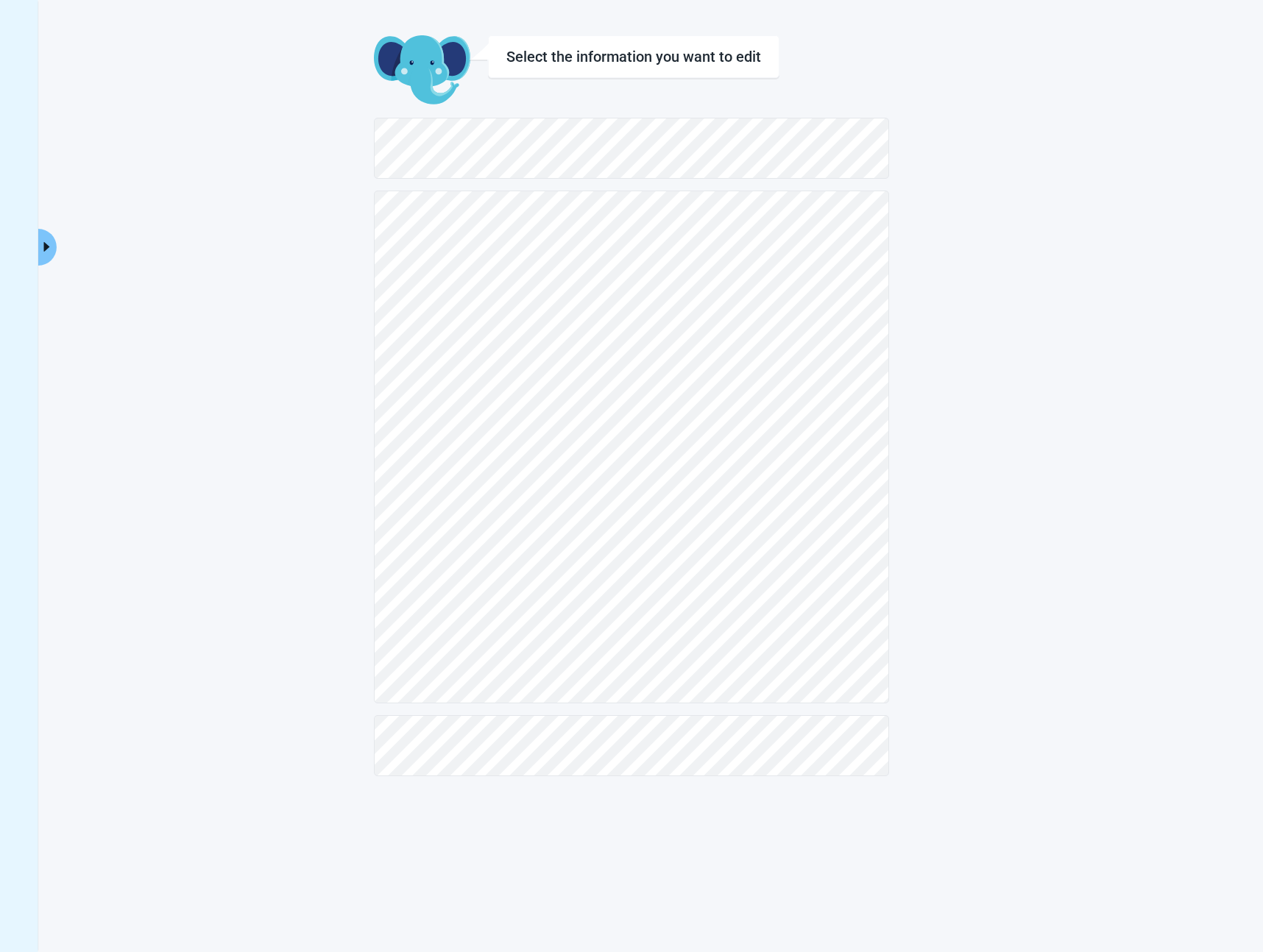
scroll to position [96, 0]
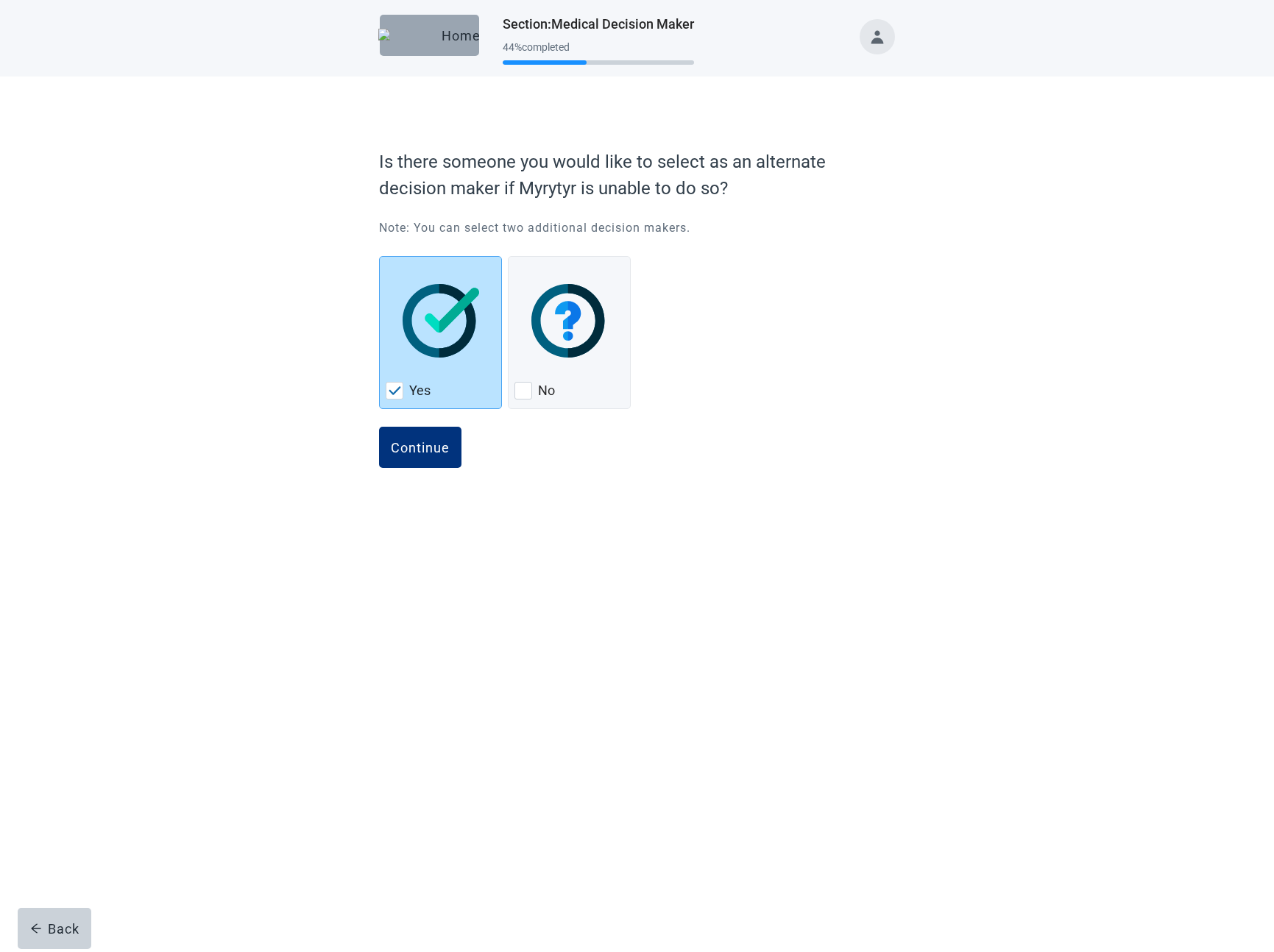
click at [416, 41] on div "Home" at bounding box center [429, 35] width 76 height 15
